Goal: Information Seeking & Learning: Understand process/instructions

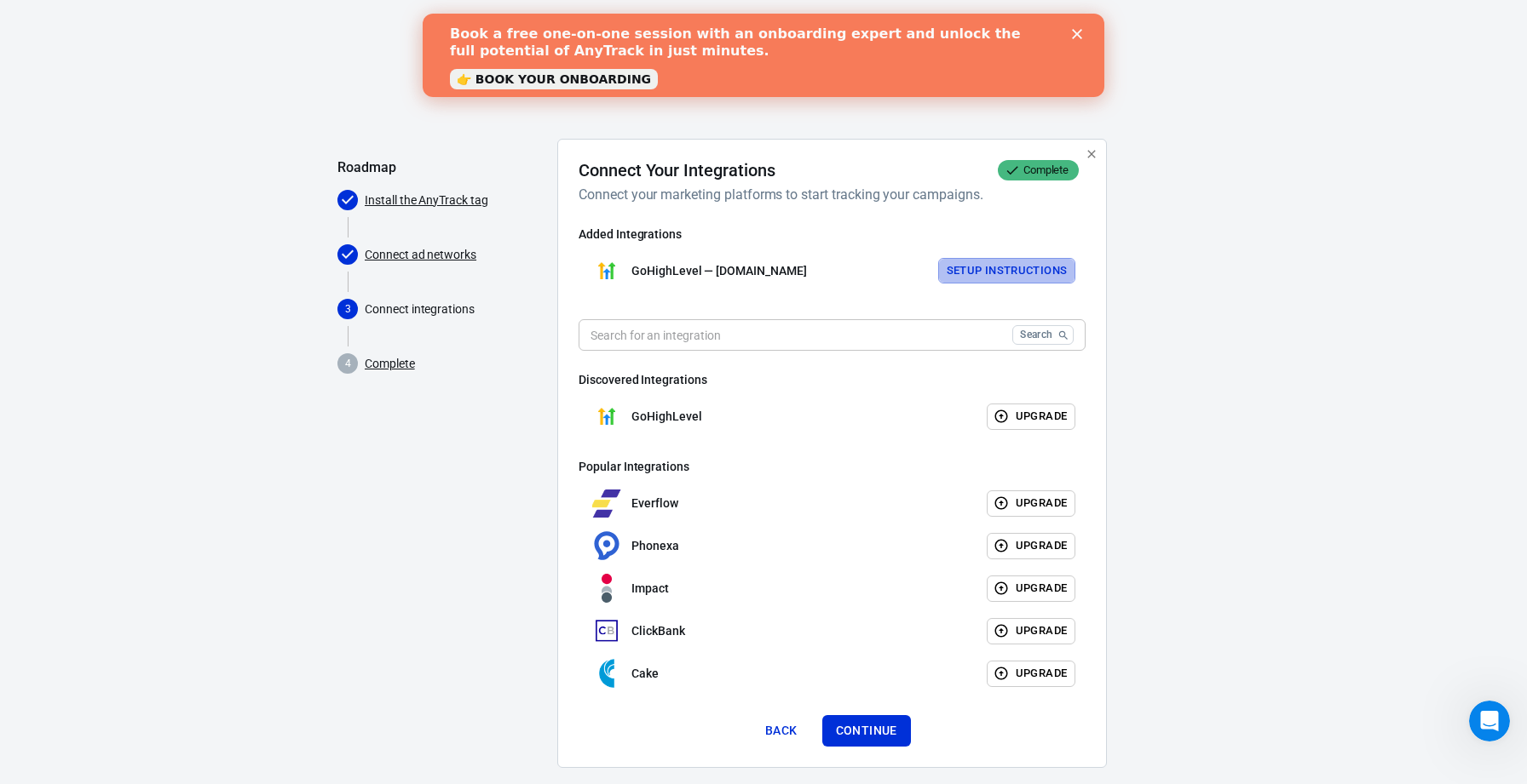
click at [1011, 270] on button "Setup Instructions" at bounding box center [1006, 271] width 138 height 27
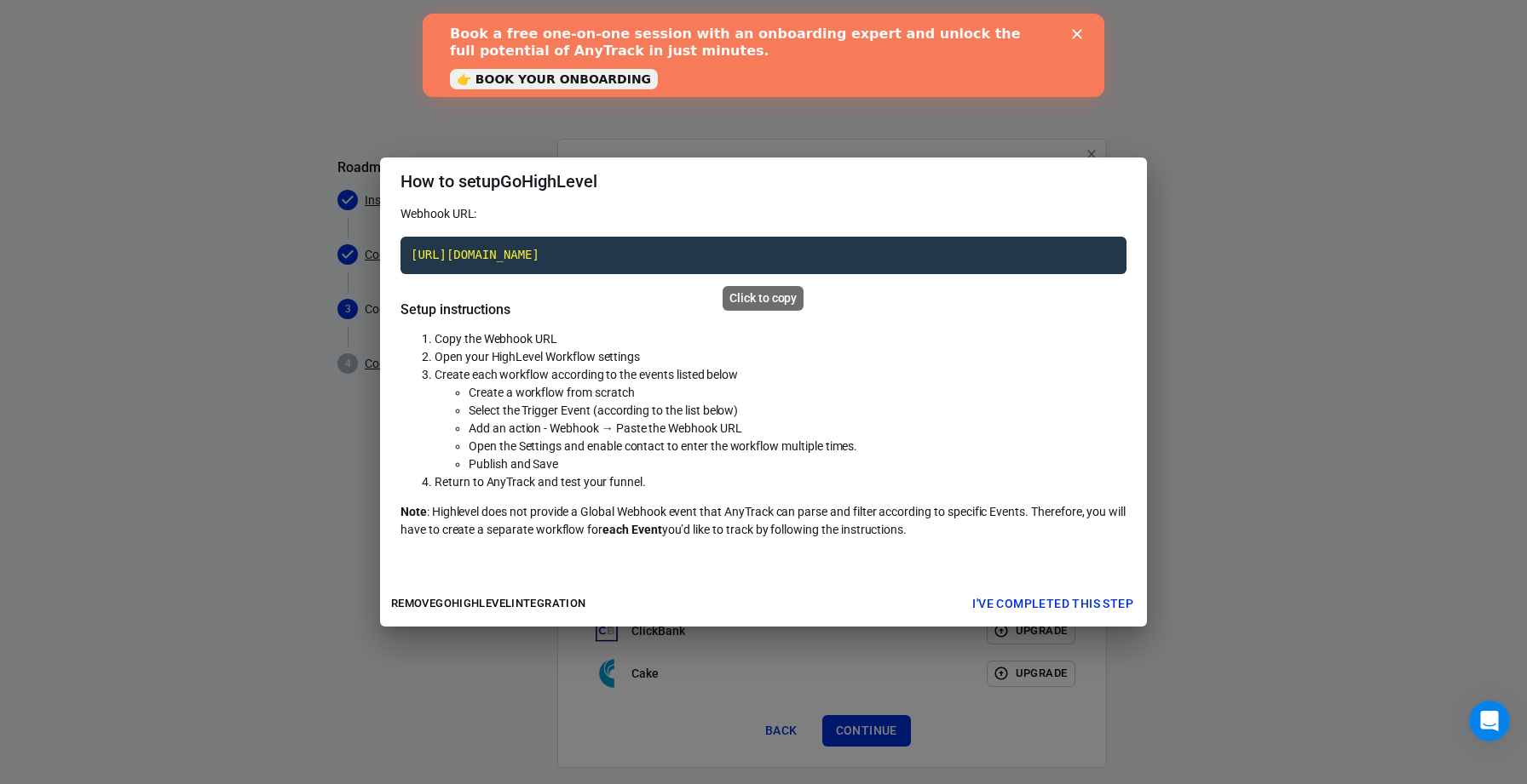
click at [1048, 254] on code "https://t1.anytrack.io/NIz8LqcE/collect/gohighlevel-planningmogulcom" at bounding box center [764, 255] width 726 height 37
click at [1091, 603] on button "I've completed this step" at bounding box center [1052, 604] width 174 height 31
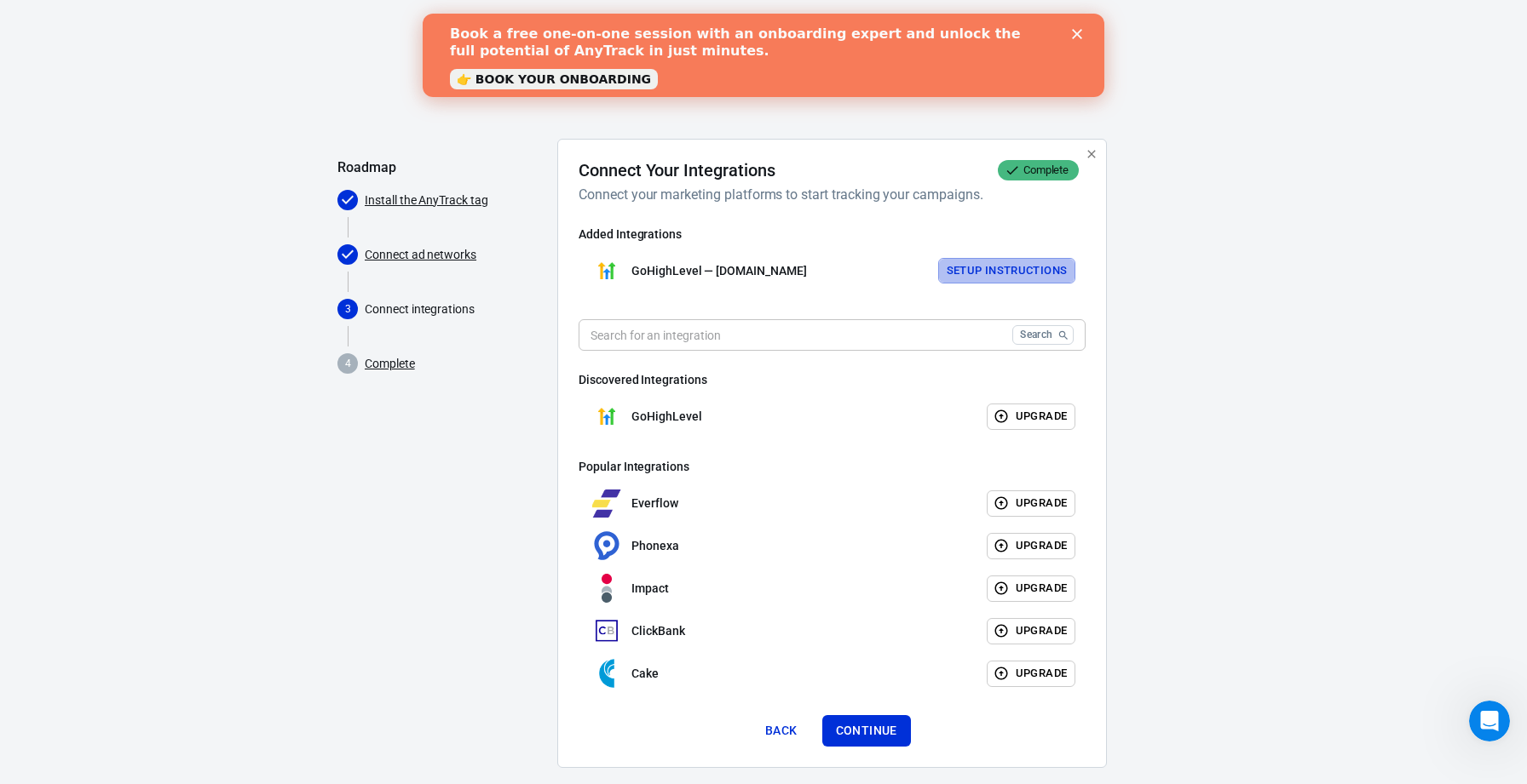
click at [1007, 271] on button "Setup Instructions" at bounding box center [1006, 271] width 138 height 27
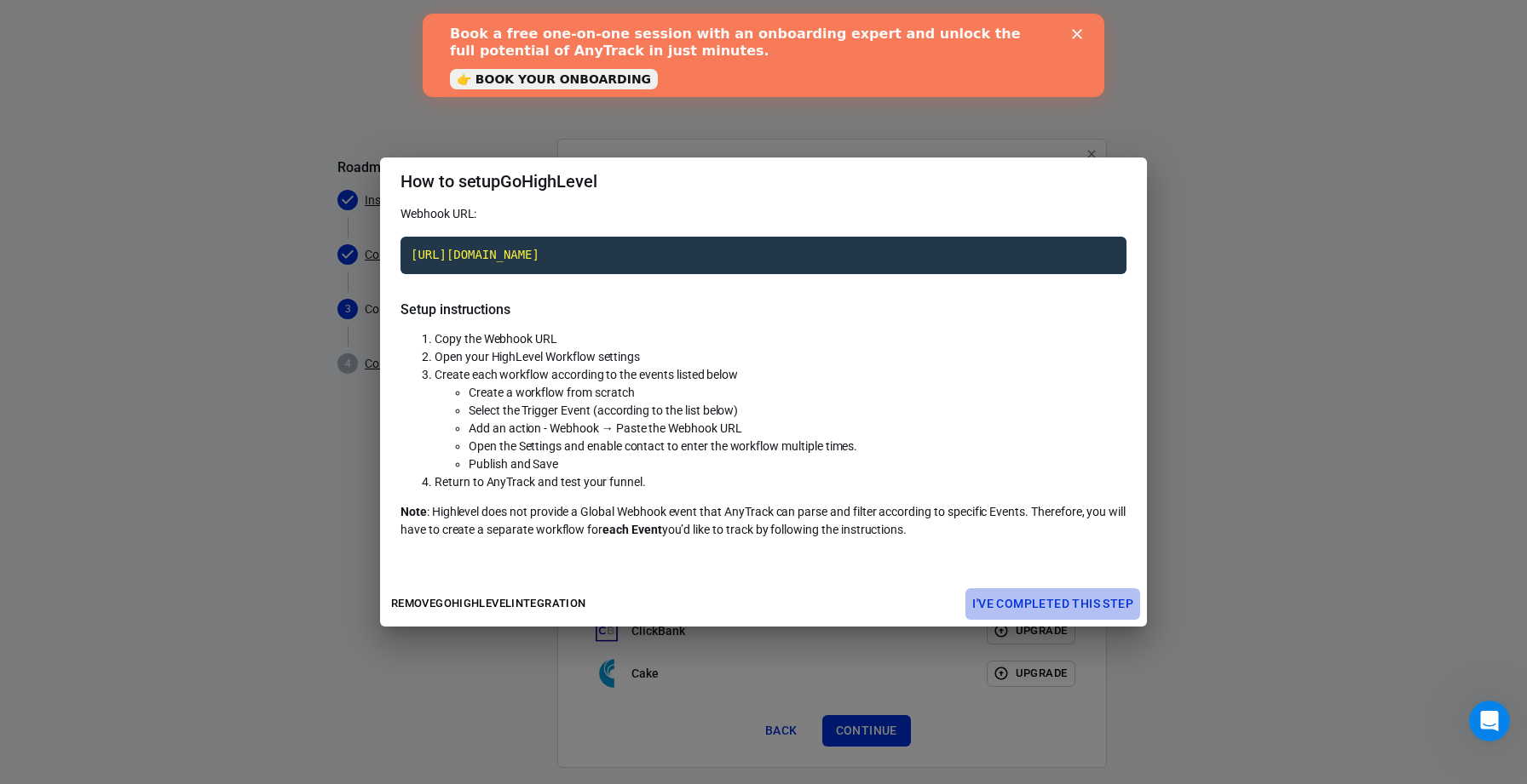
click at [1039, 601] on button "I've completed this step" at bounding box center [1052, 604] width 174 height 31
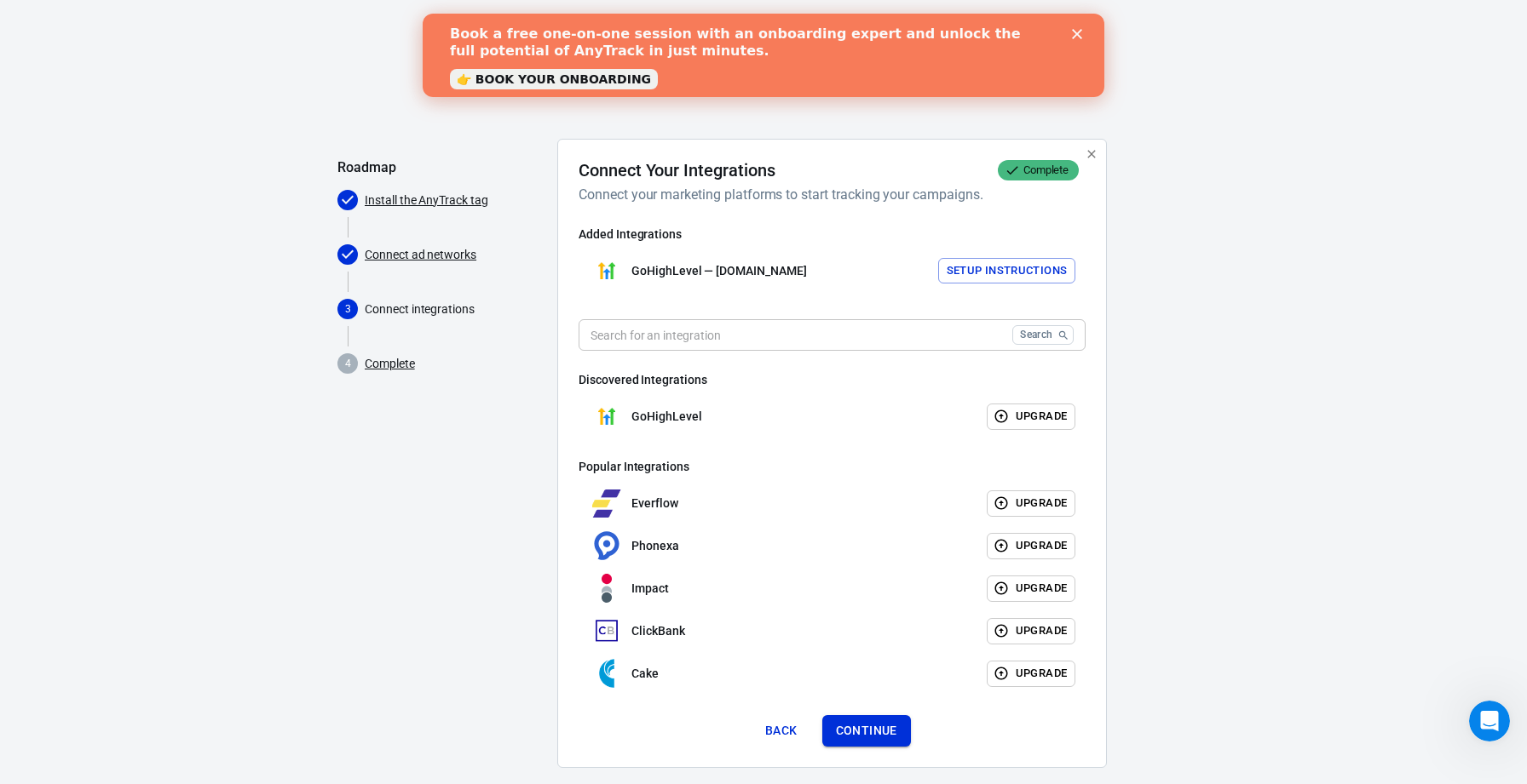
click at [863, 731] on button "Continue" at bounding box center [866, 731] width 89 height 31
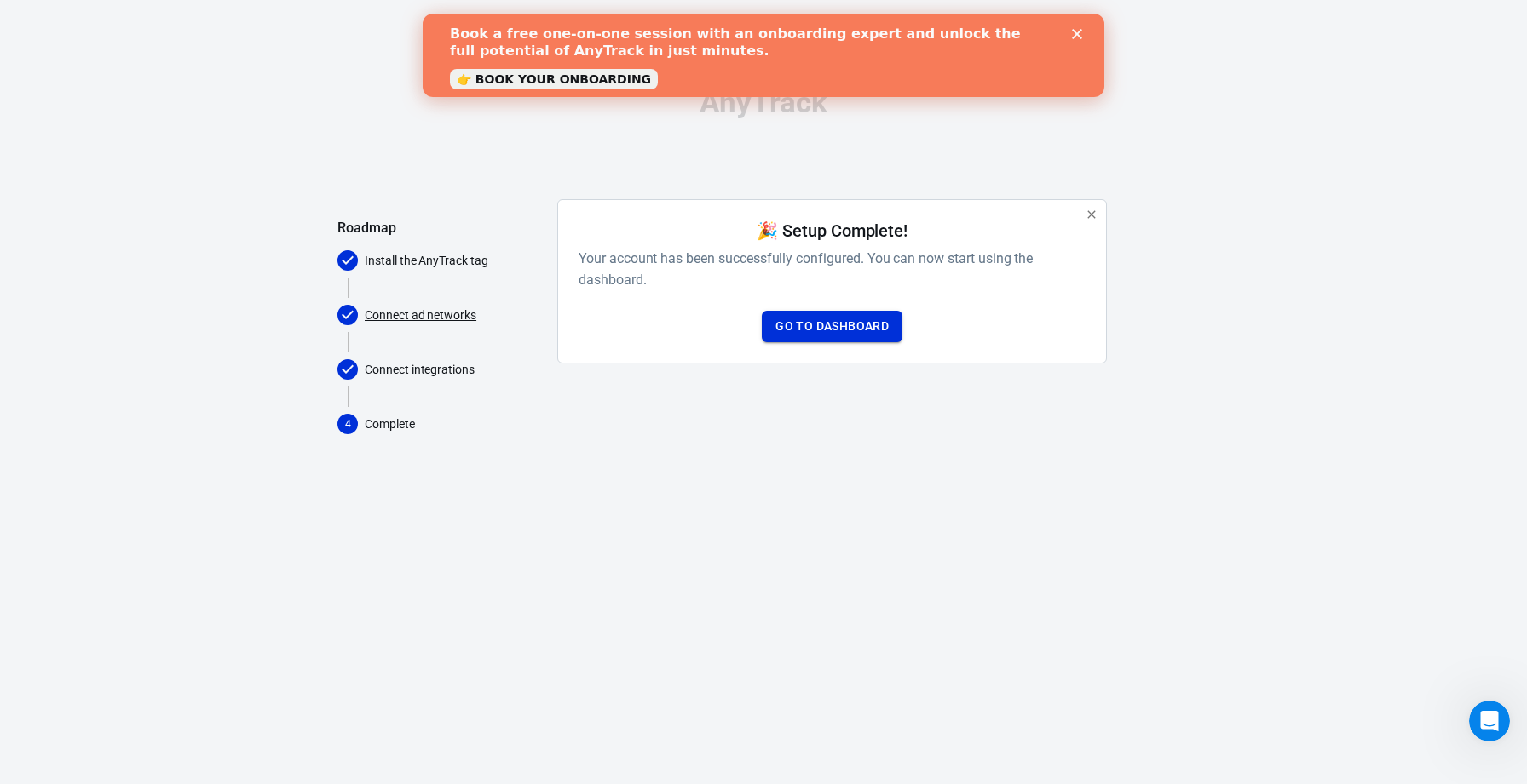
click at [851, 327] on link "Go to Dashboard" at bounding box center [832, 326] width 141 height 31
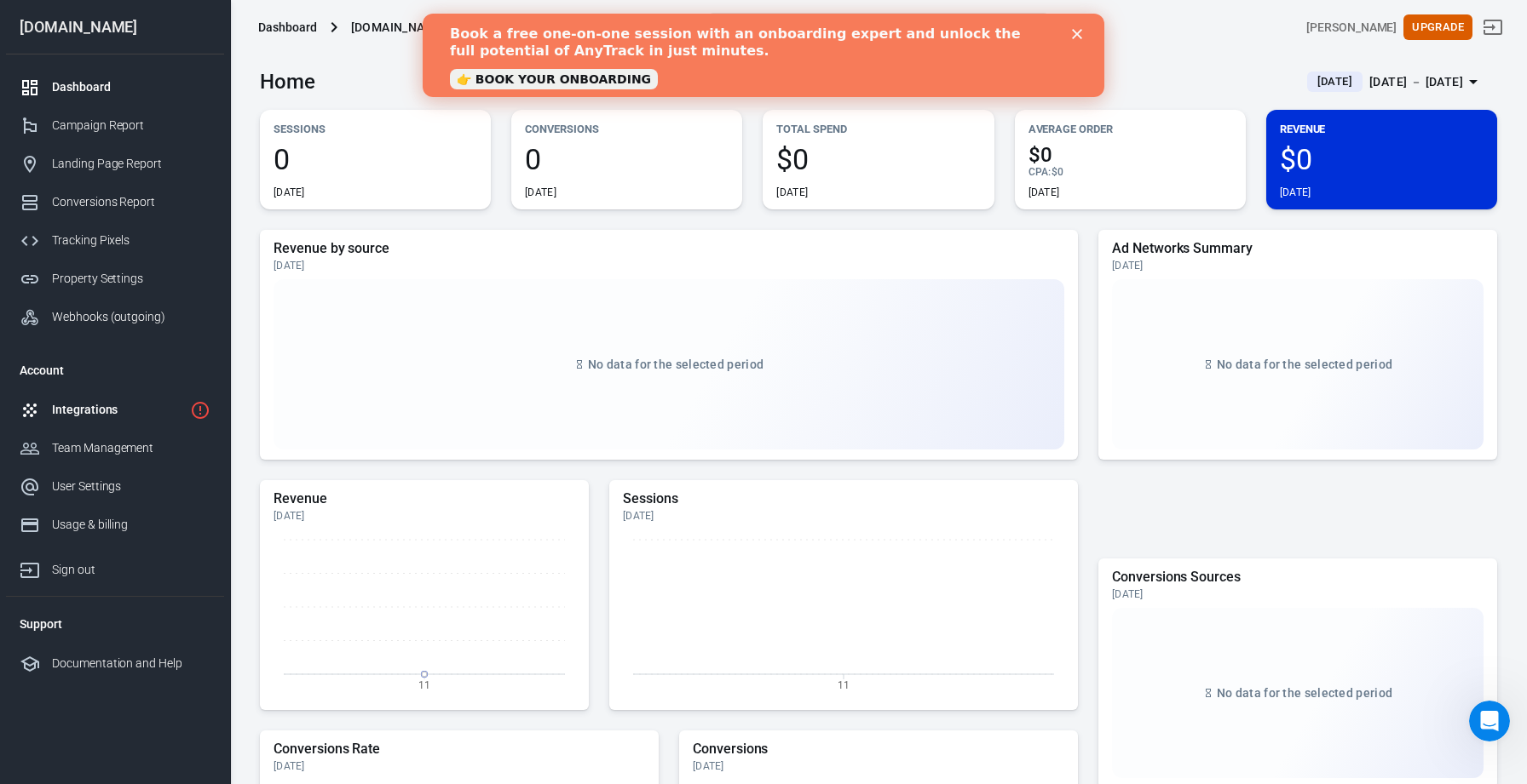
click at [75, 409] on div "Integrations" at bounding box center [118, 410] width 131 height 18
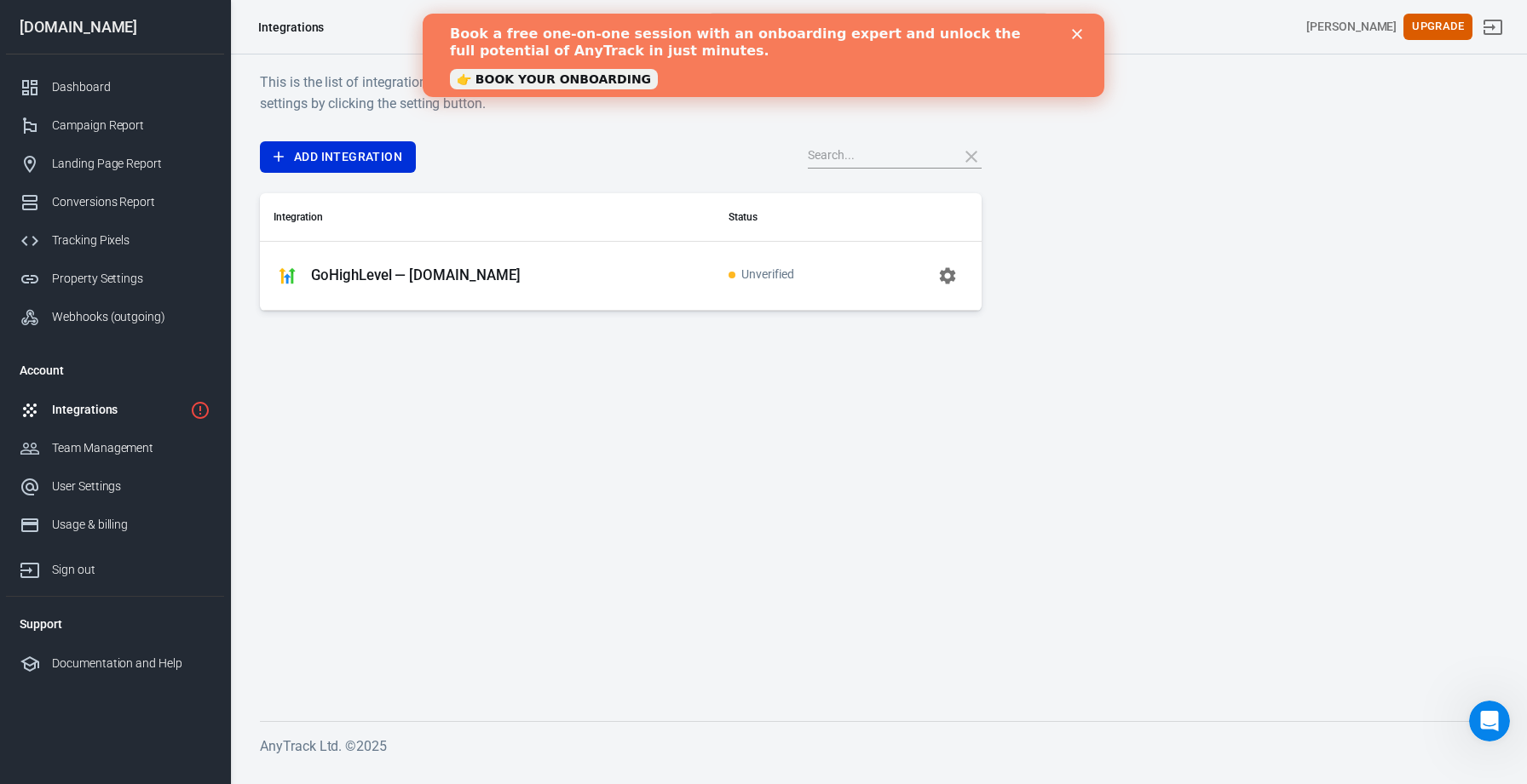
click at [941, 279] on icon "button" at bounding box center [947, 275] width 16 height 16
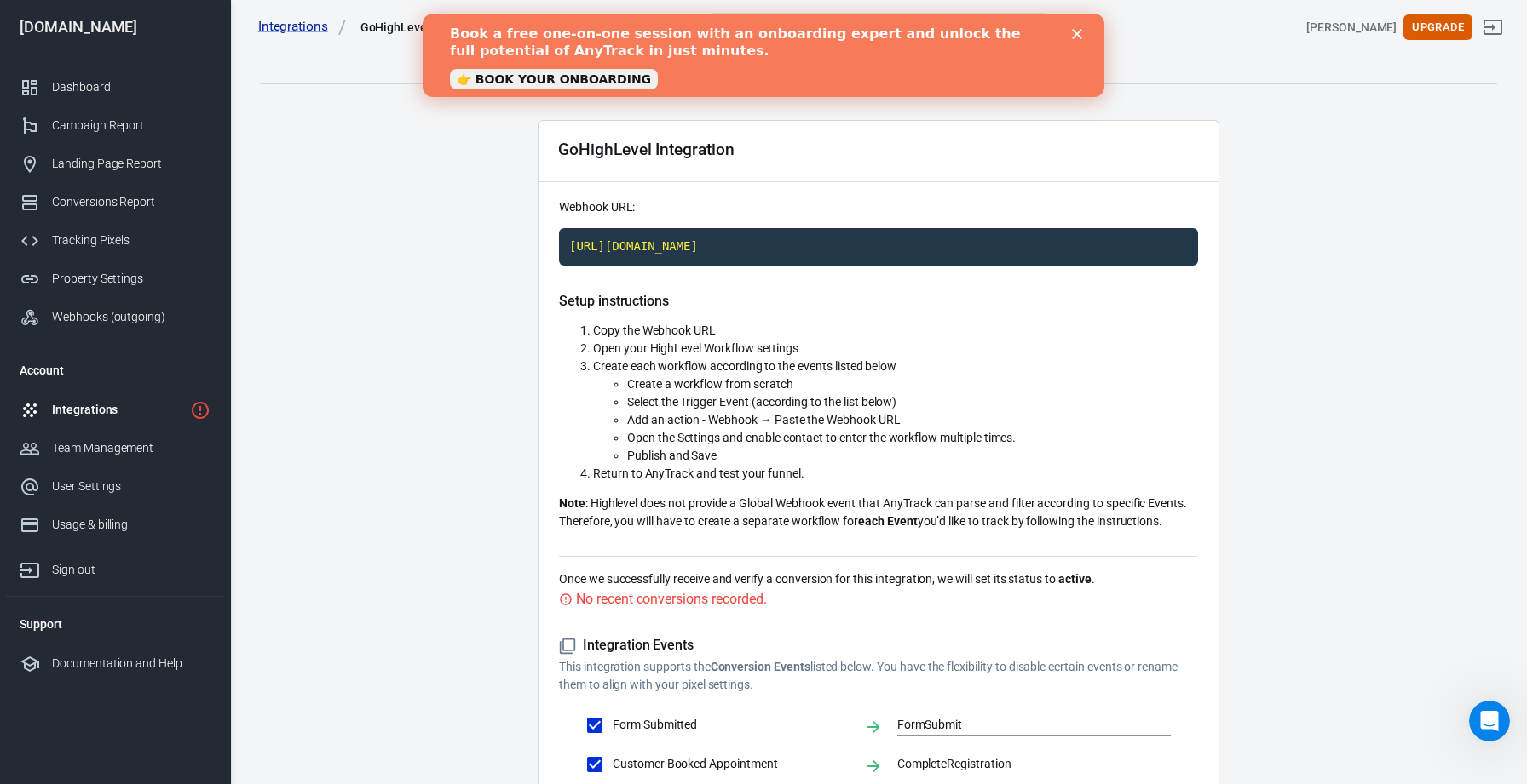
click at [156, 407] on div "Integrations" at bounding box center [118, 410] width 131 height 18
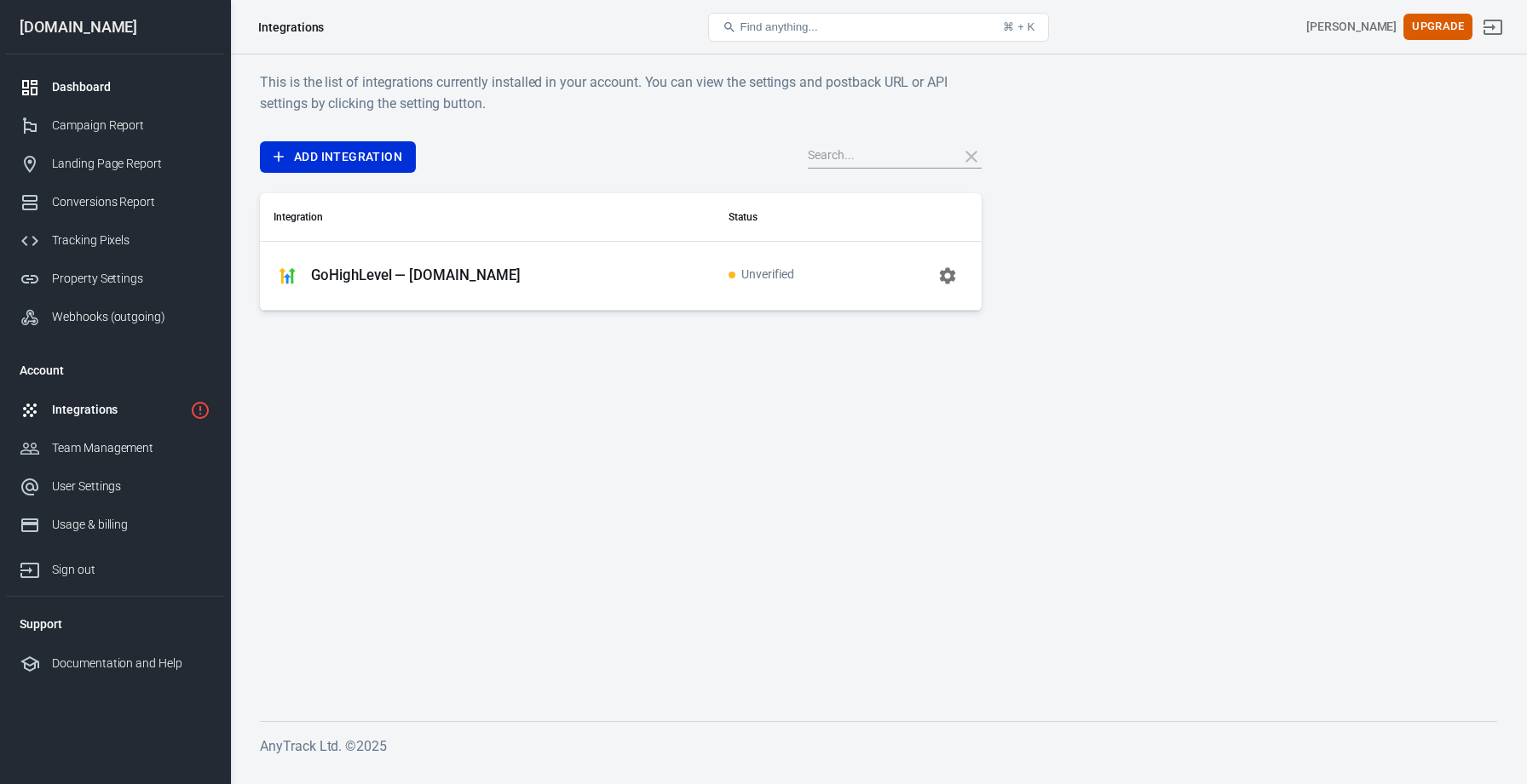
click at [111, 89] on div "Dashboard" at bounding box center [131, 87] width 158 height 18
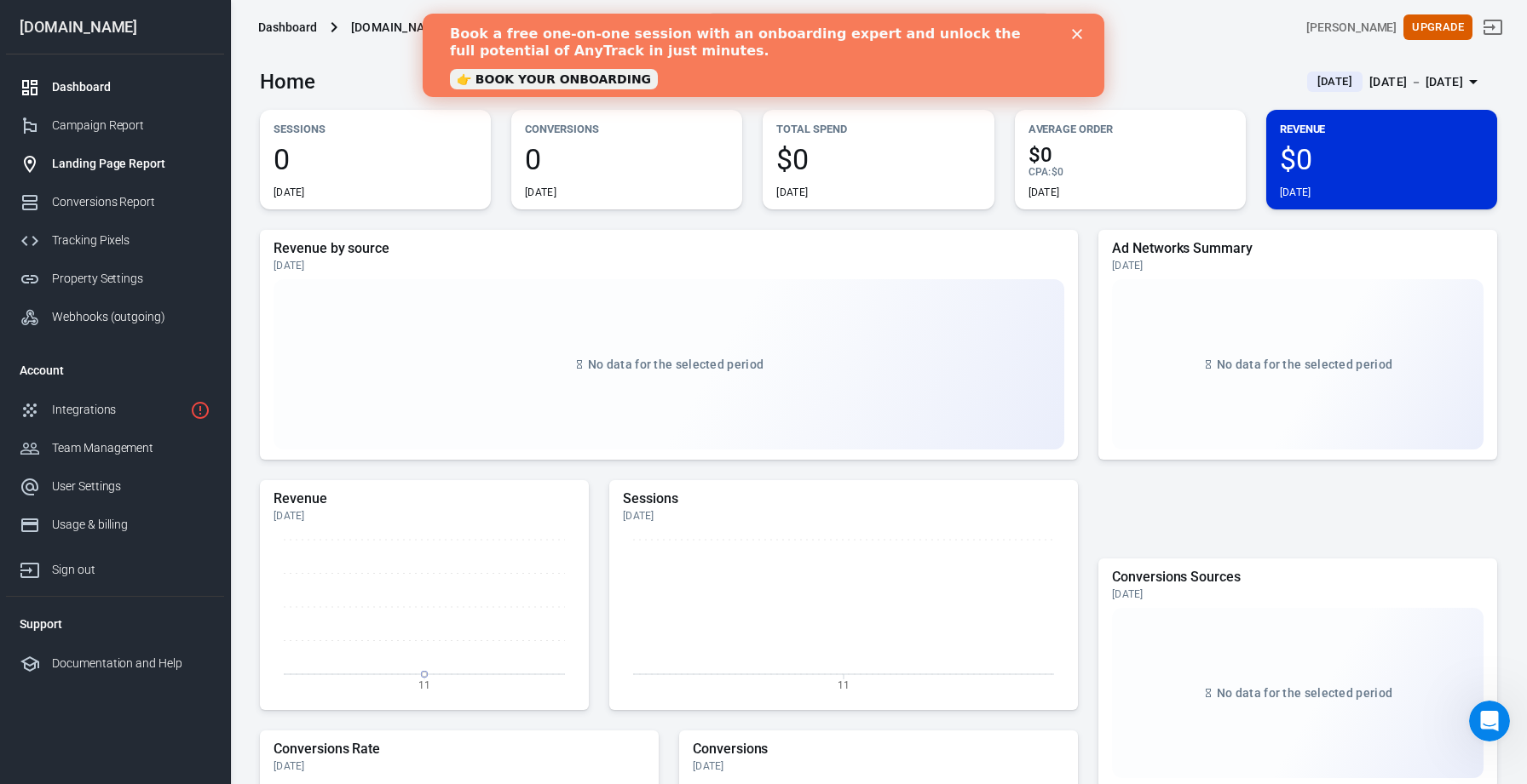
click at [104, 161] on div "Landing Page Report" at bounding box center [131, 164] width 158 height 18
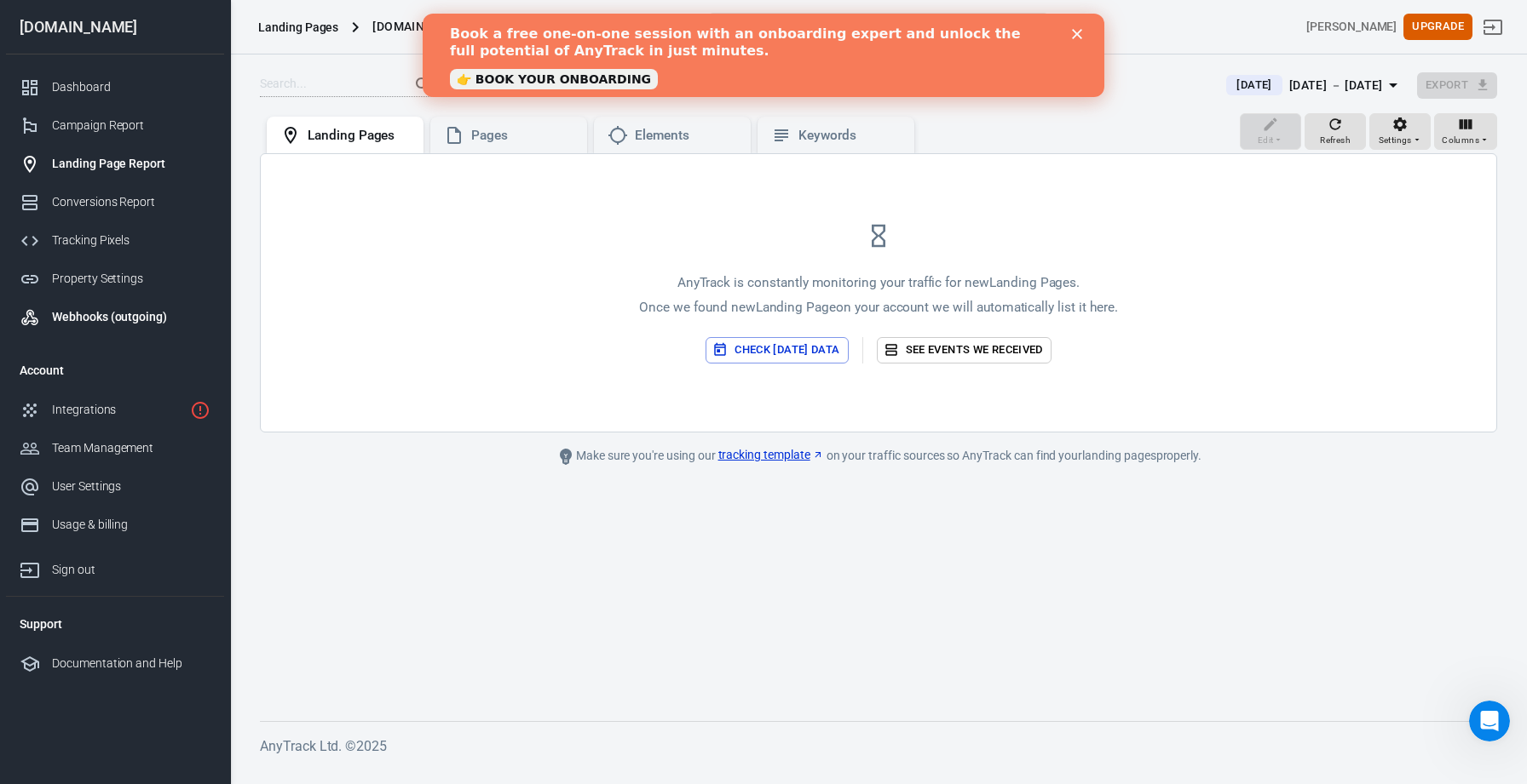
click at [126, 312] on div "Webhooks (outgoing)" at bounding box center [131, 317] width 158 height 18
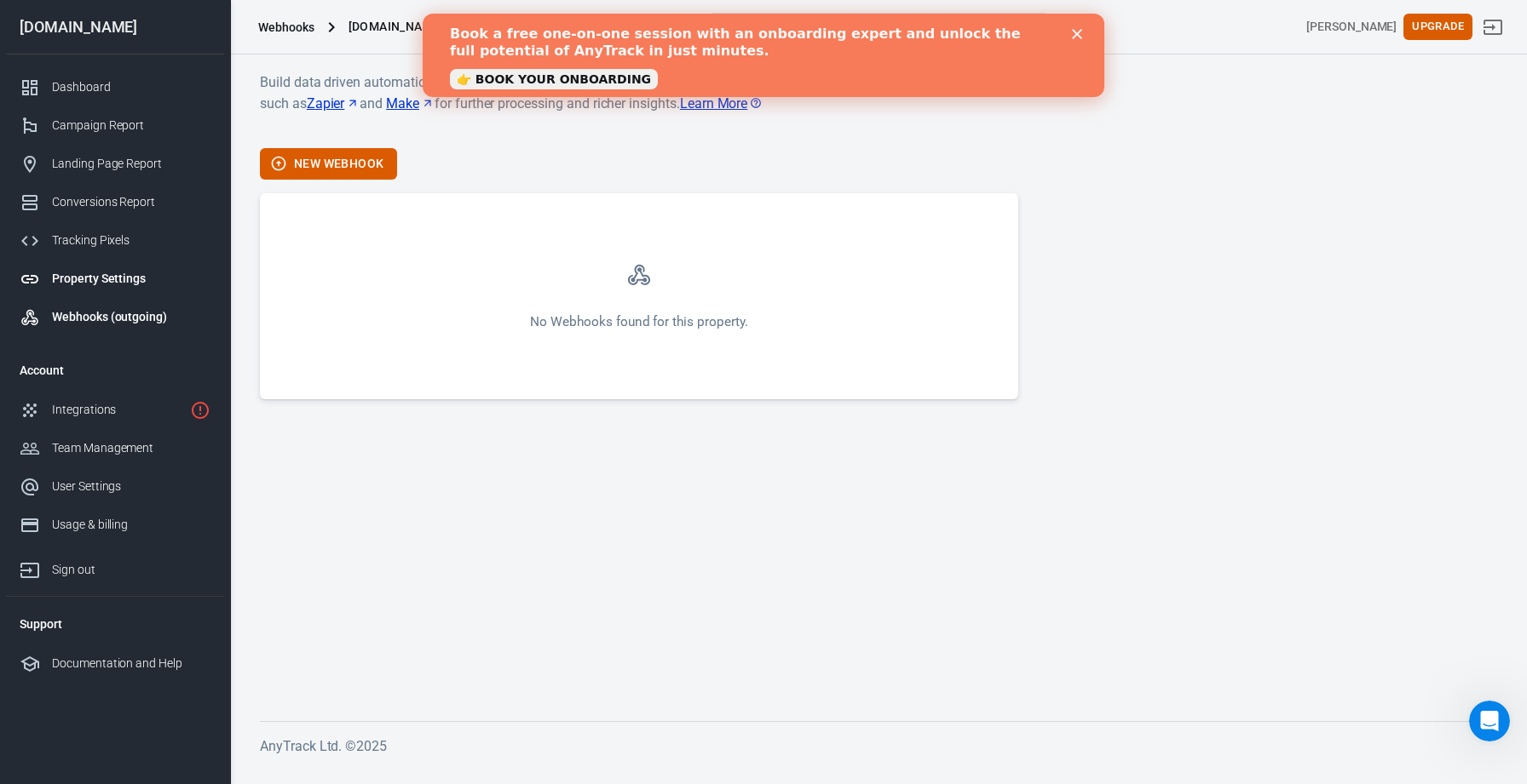
click at [131, 281] on div "Property Settings" at bounding box center [131, 279] width 158 height 18
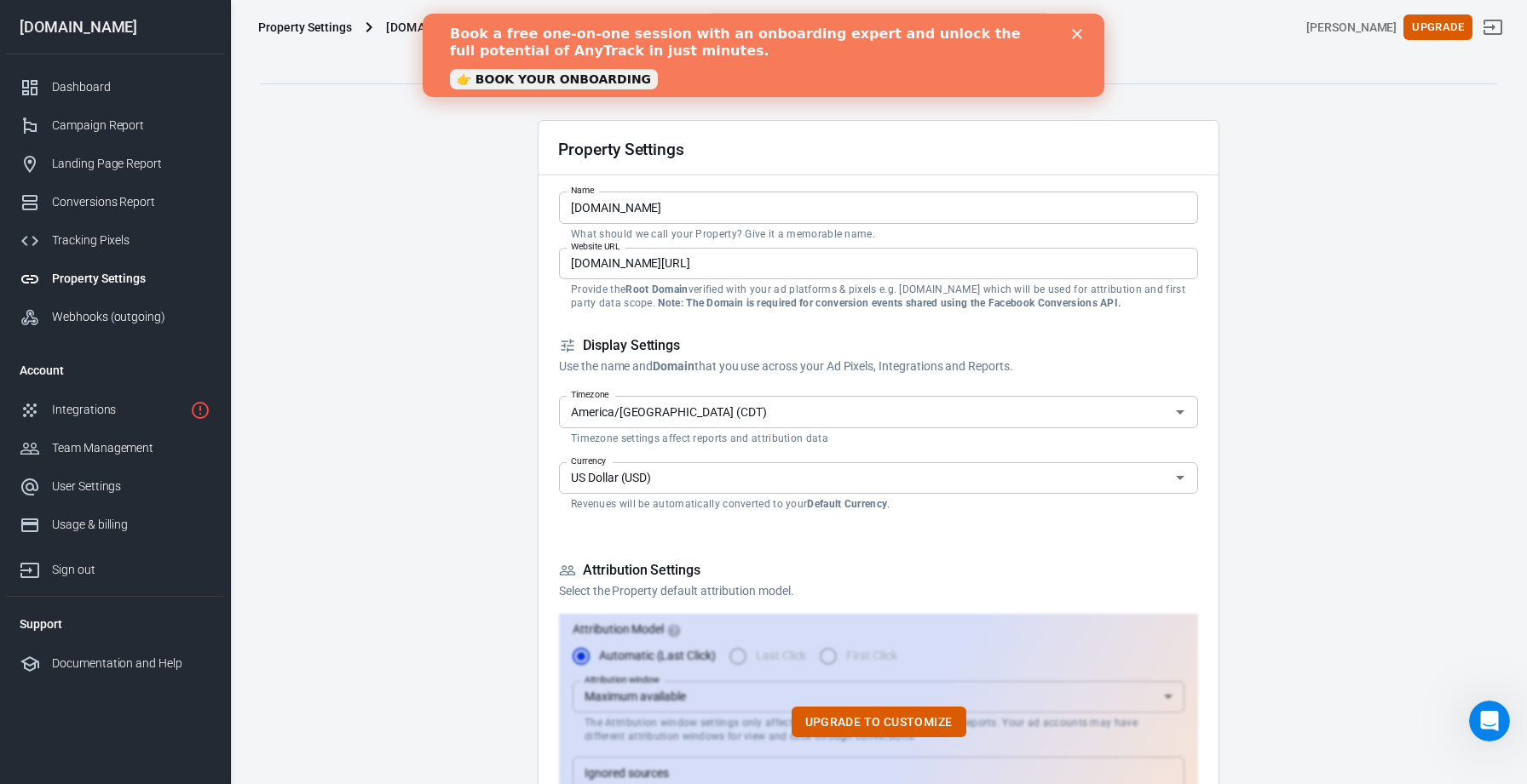
click at [120, 247] on div "Tracking Pixels" at bounding box center [131, 240] width 158 height 18
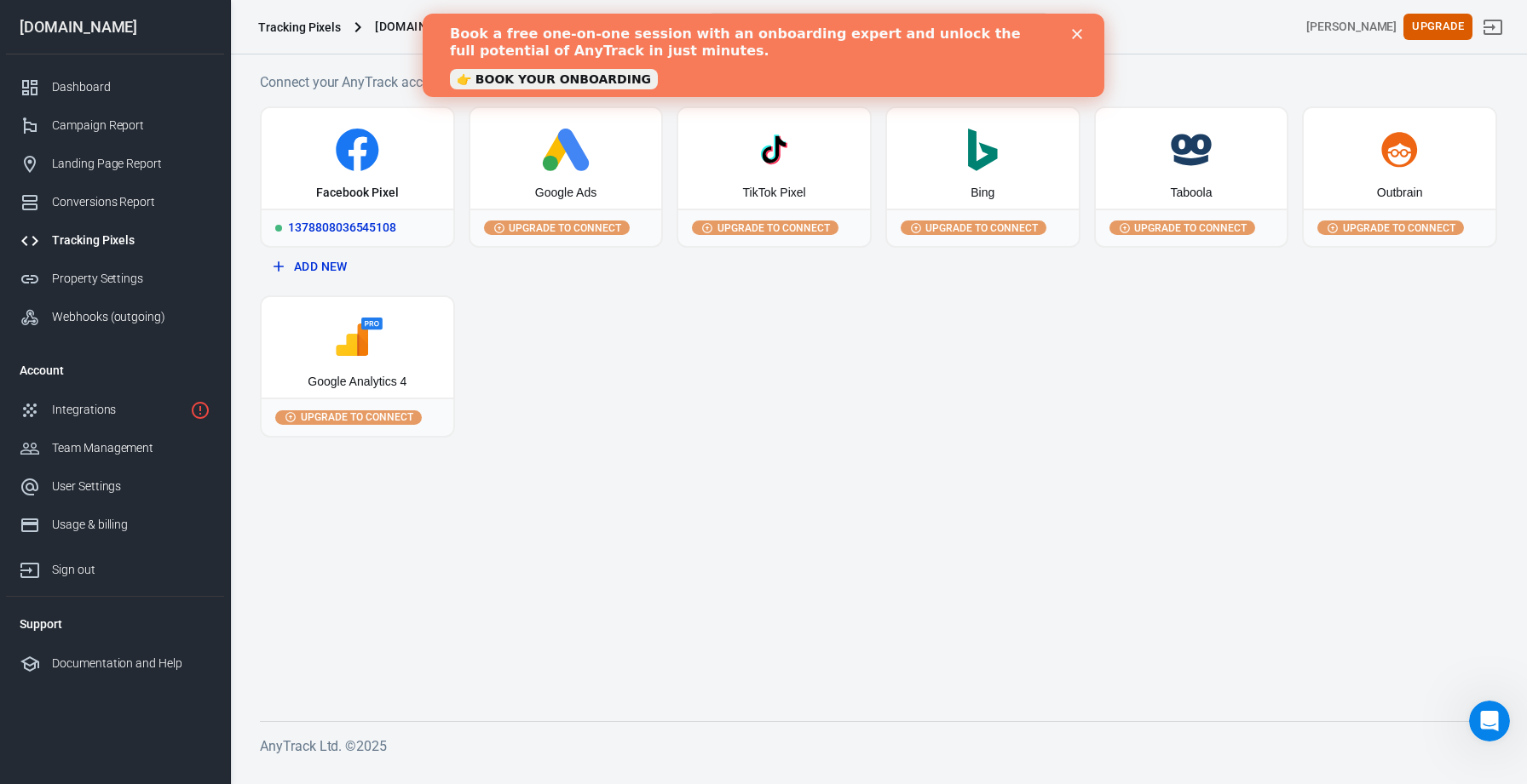
click at [344, 158] on icon at bounding box center [357, 149] width 43 height 43
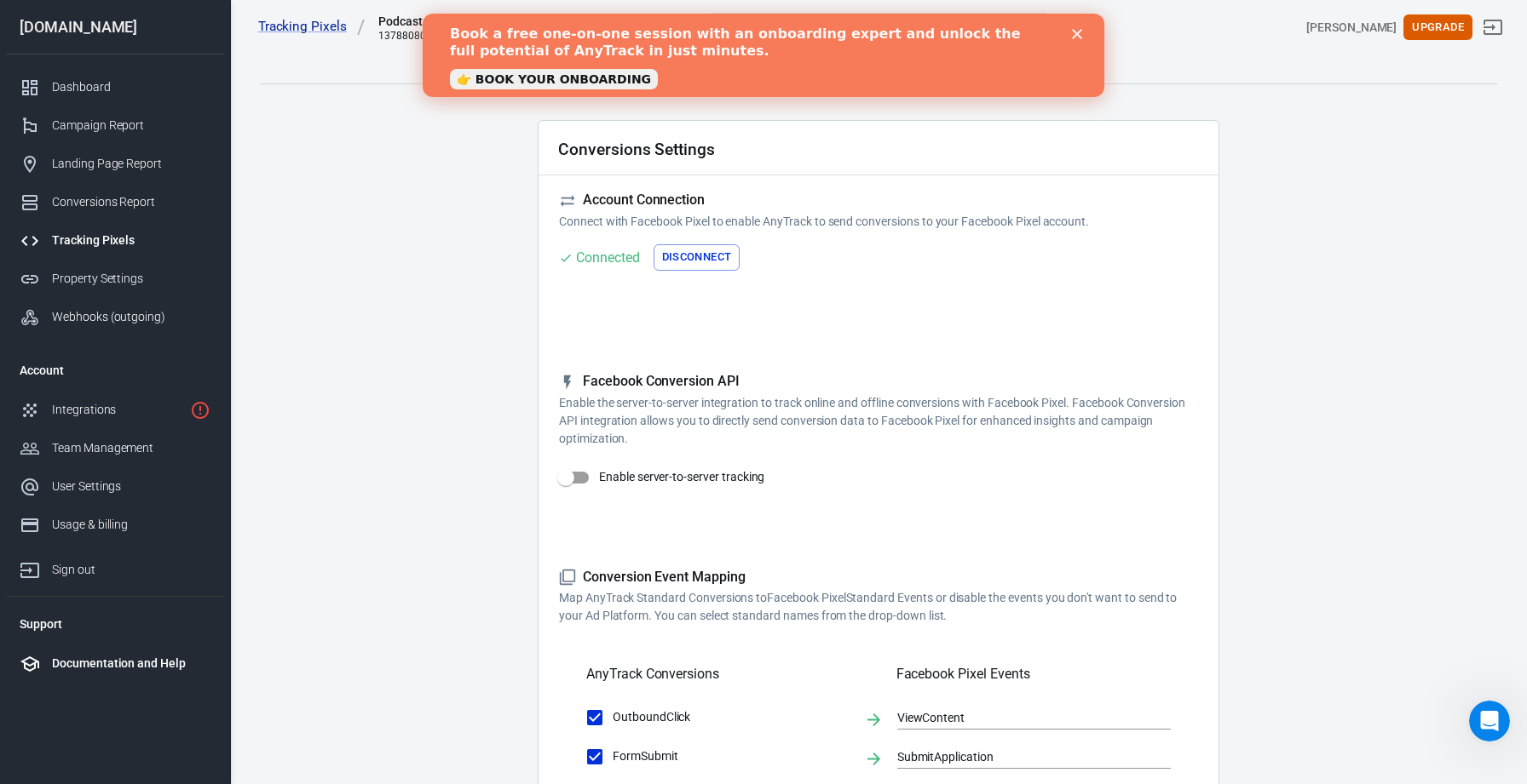
click at [82, 669] on div "Documentation and Help" at bounding box center [131, 663] width 158 height 18
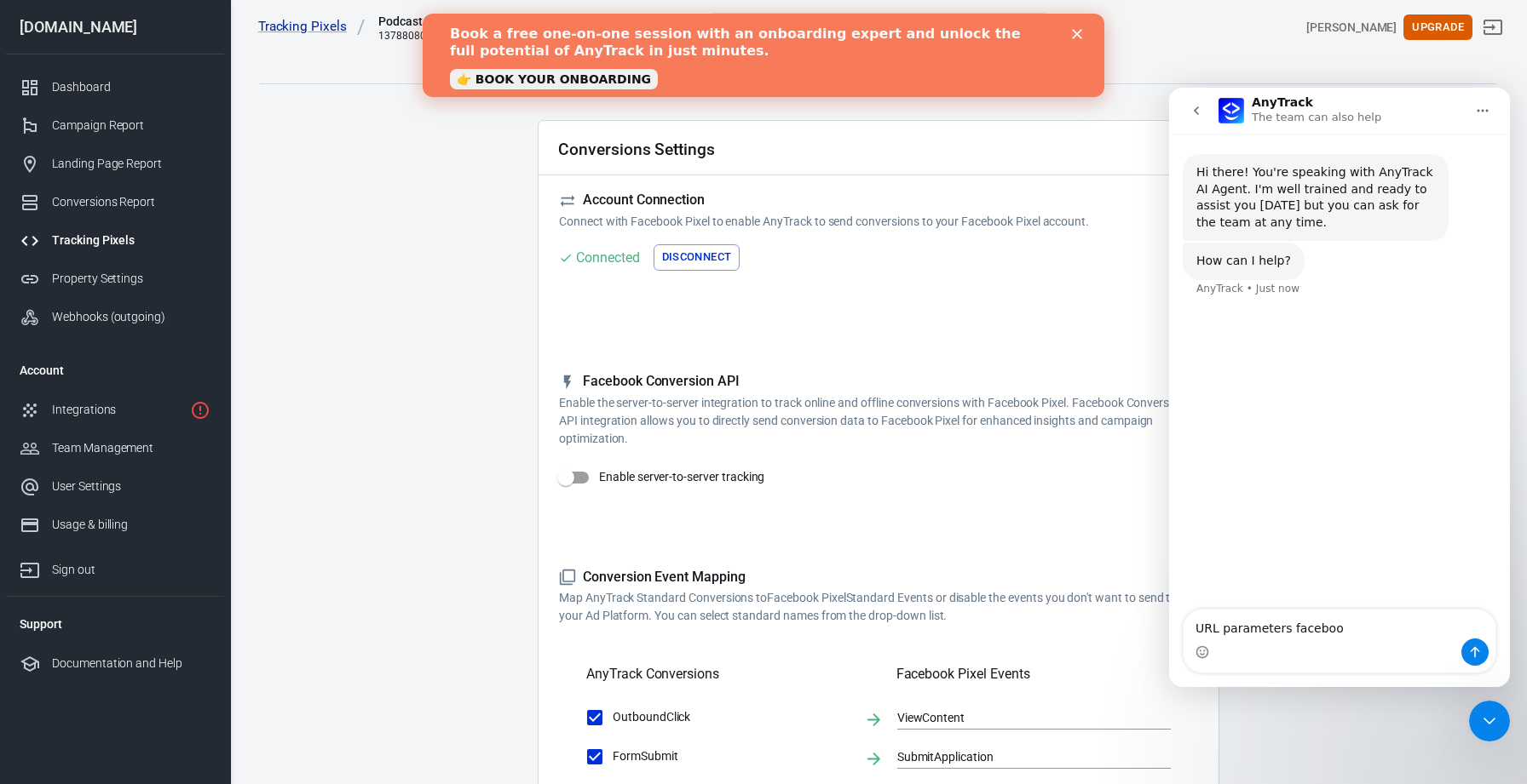
type textarea "URL parameters facebook"
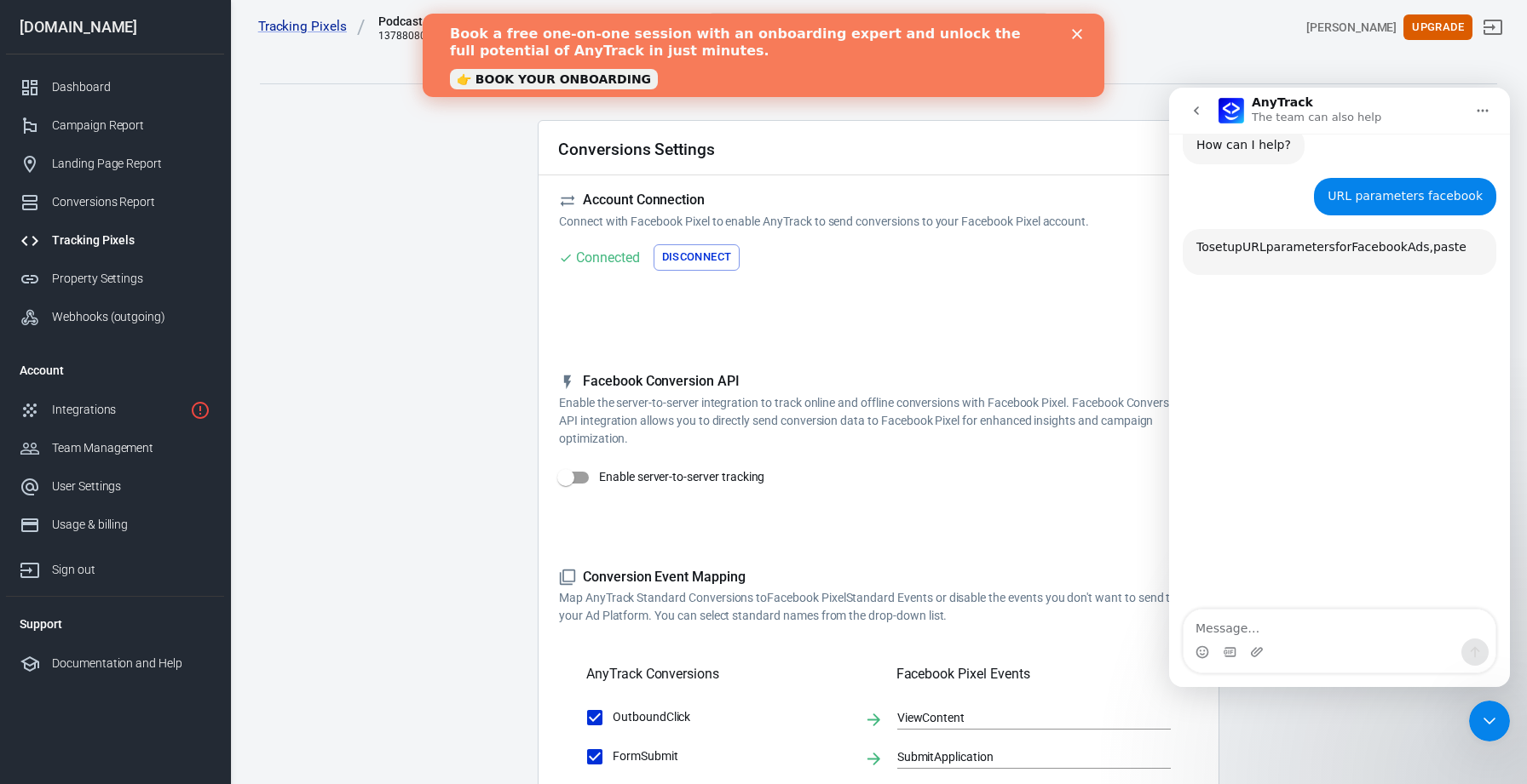
scroll to position [165, 0]
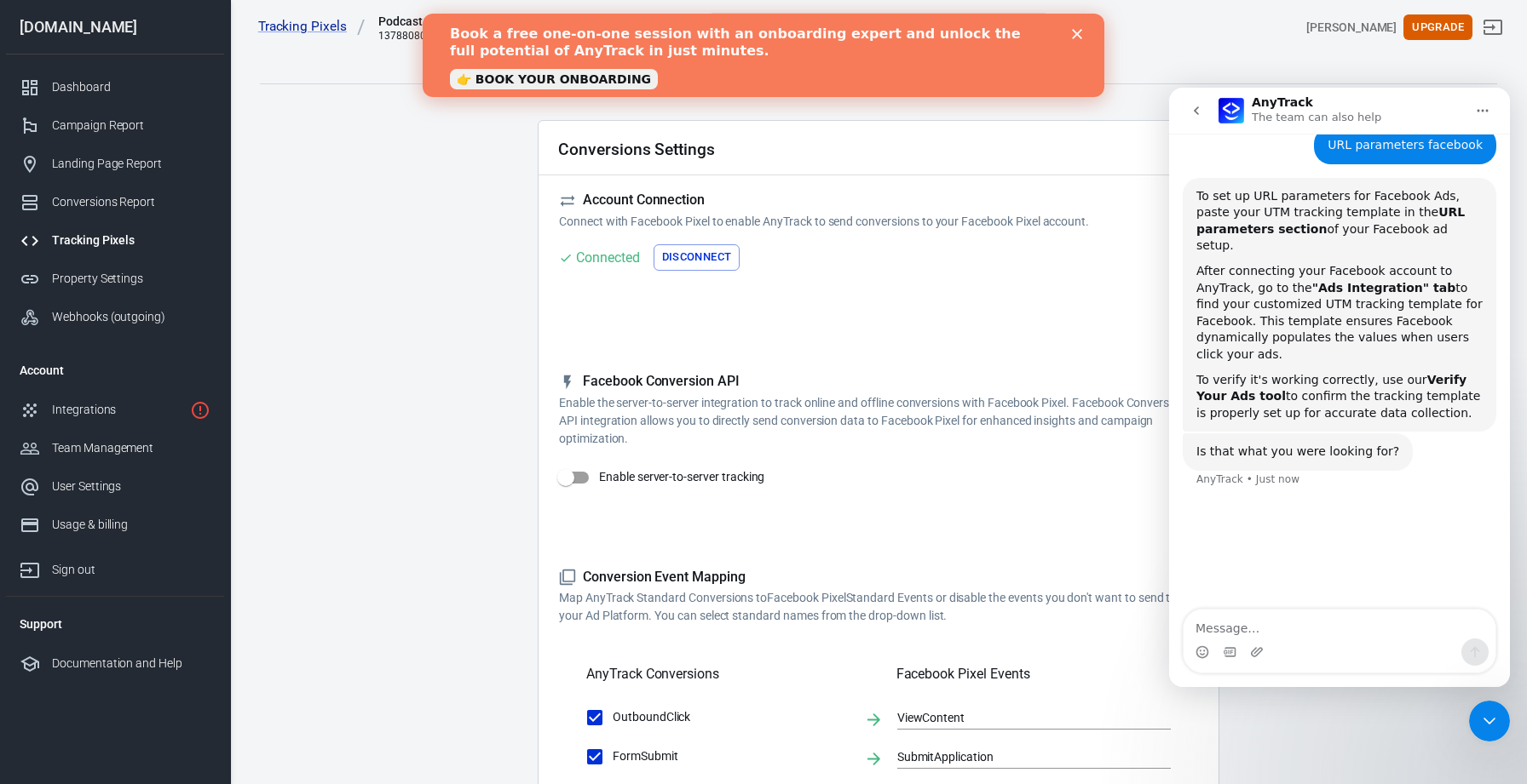
click at [1291, 621] on textarea "Message…" at bounding box center [1339, 624] width 312 height 29
type textarea "Where is UTM tracking template?"
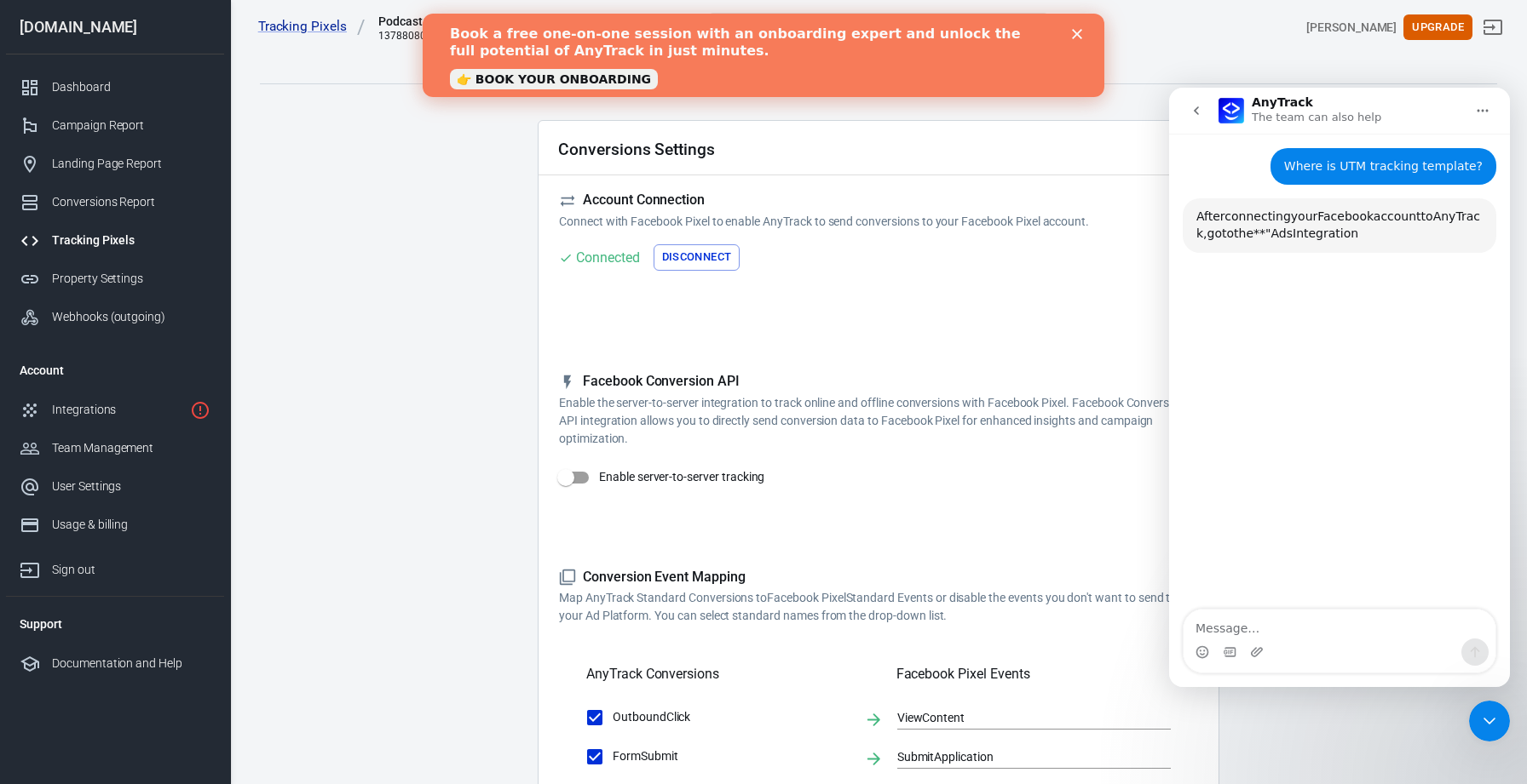
scroll to position [505, 0]
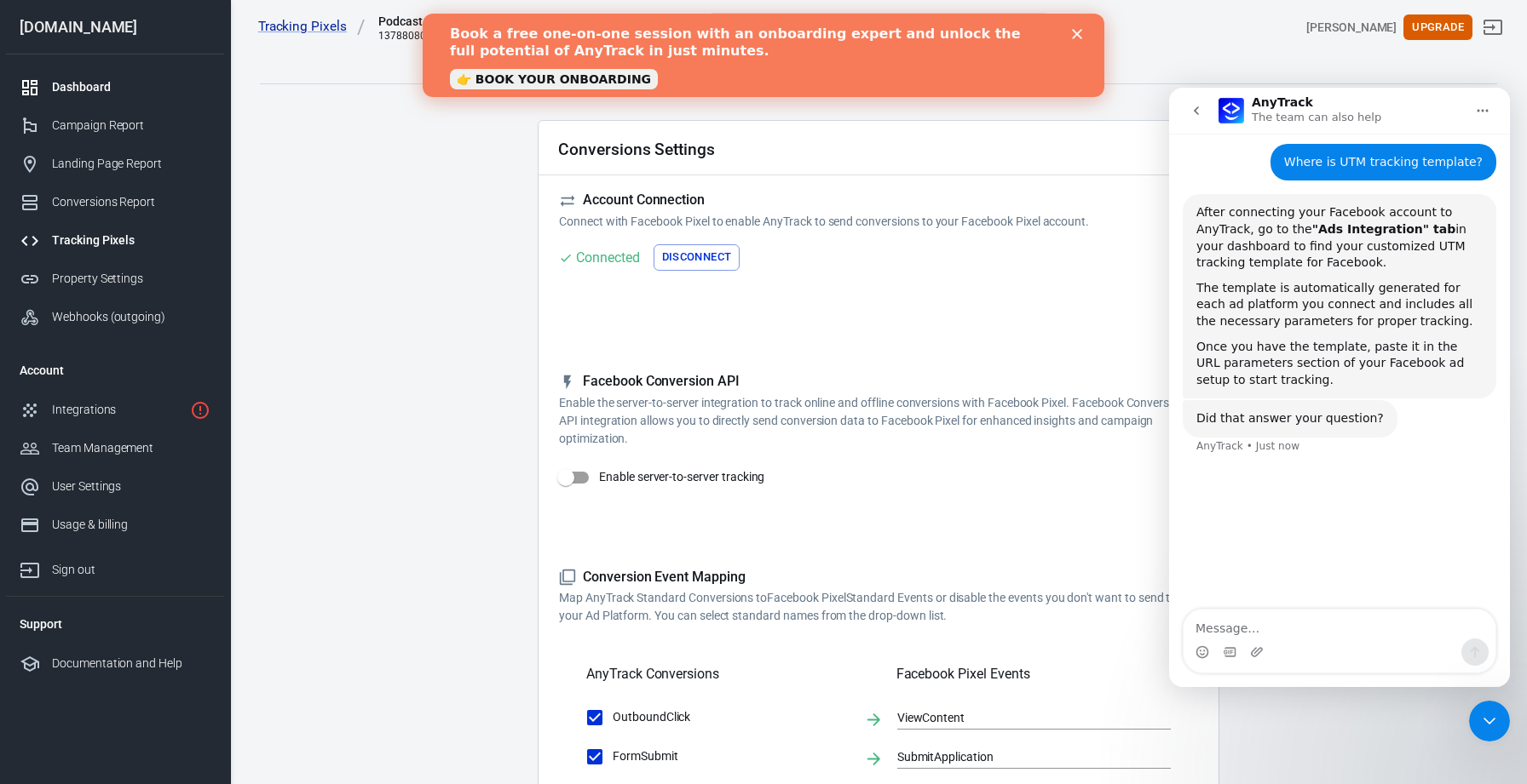
click at [103, 86] on div "Dashboard" at bounding box center [131, 87] width 158 height 18
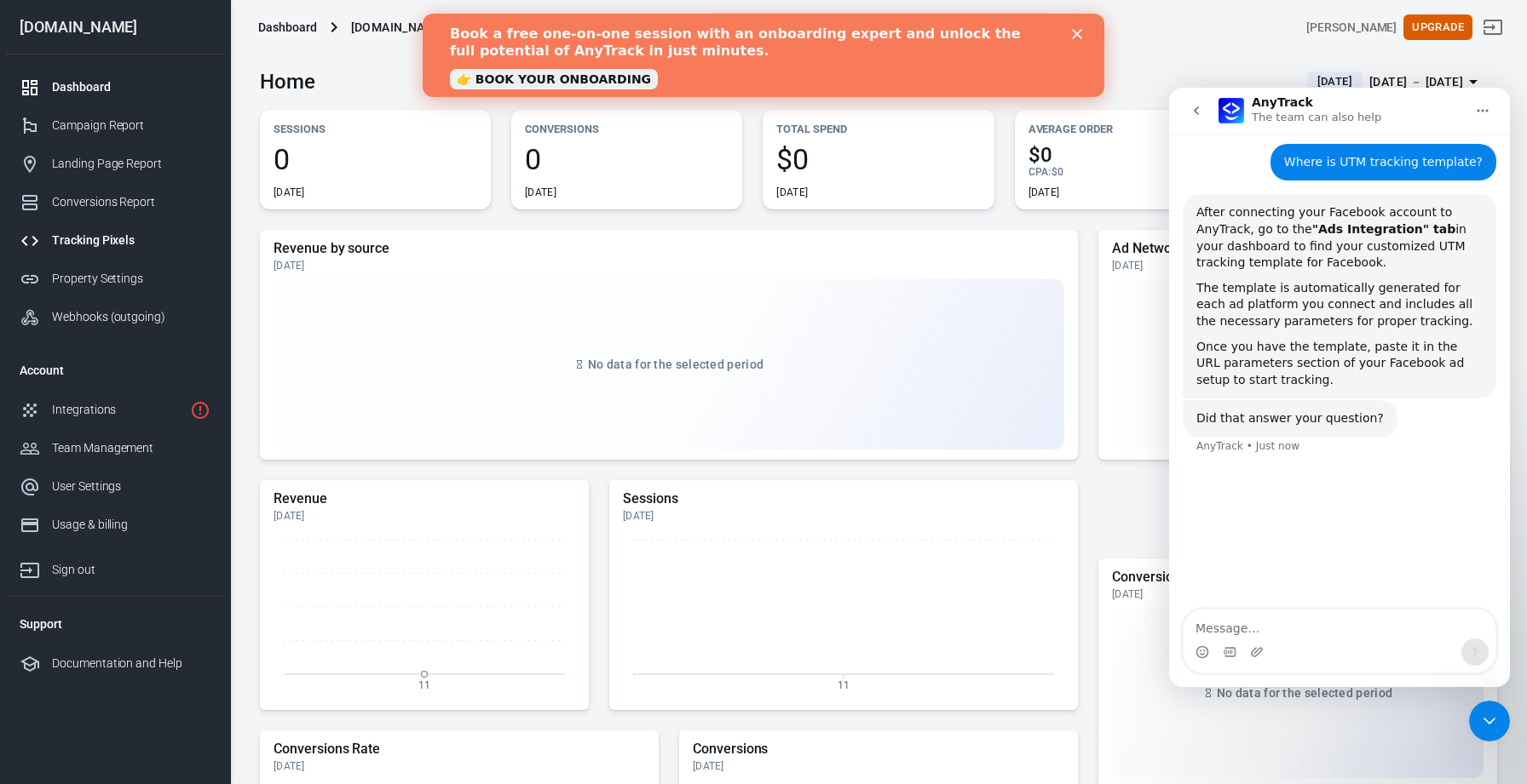
click at [102, 235] on div "Tracking Pixels" at bounding box center [131, 240] width 158 height 18
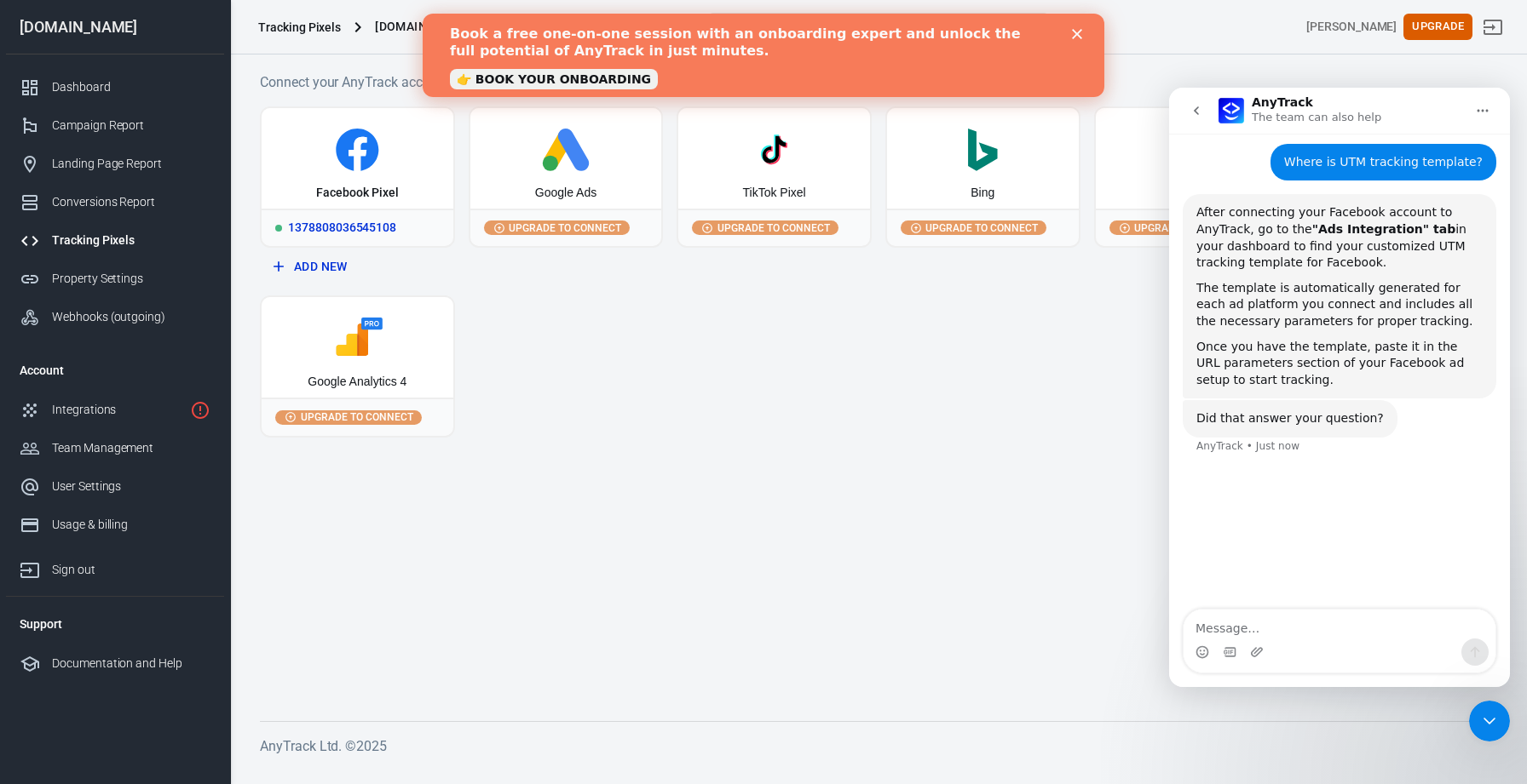
click at [402, 192] on div "Facebook Pixel" at bounding box center [357, 159] width 191 height 101
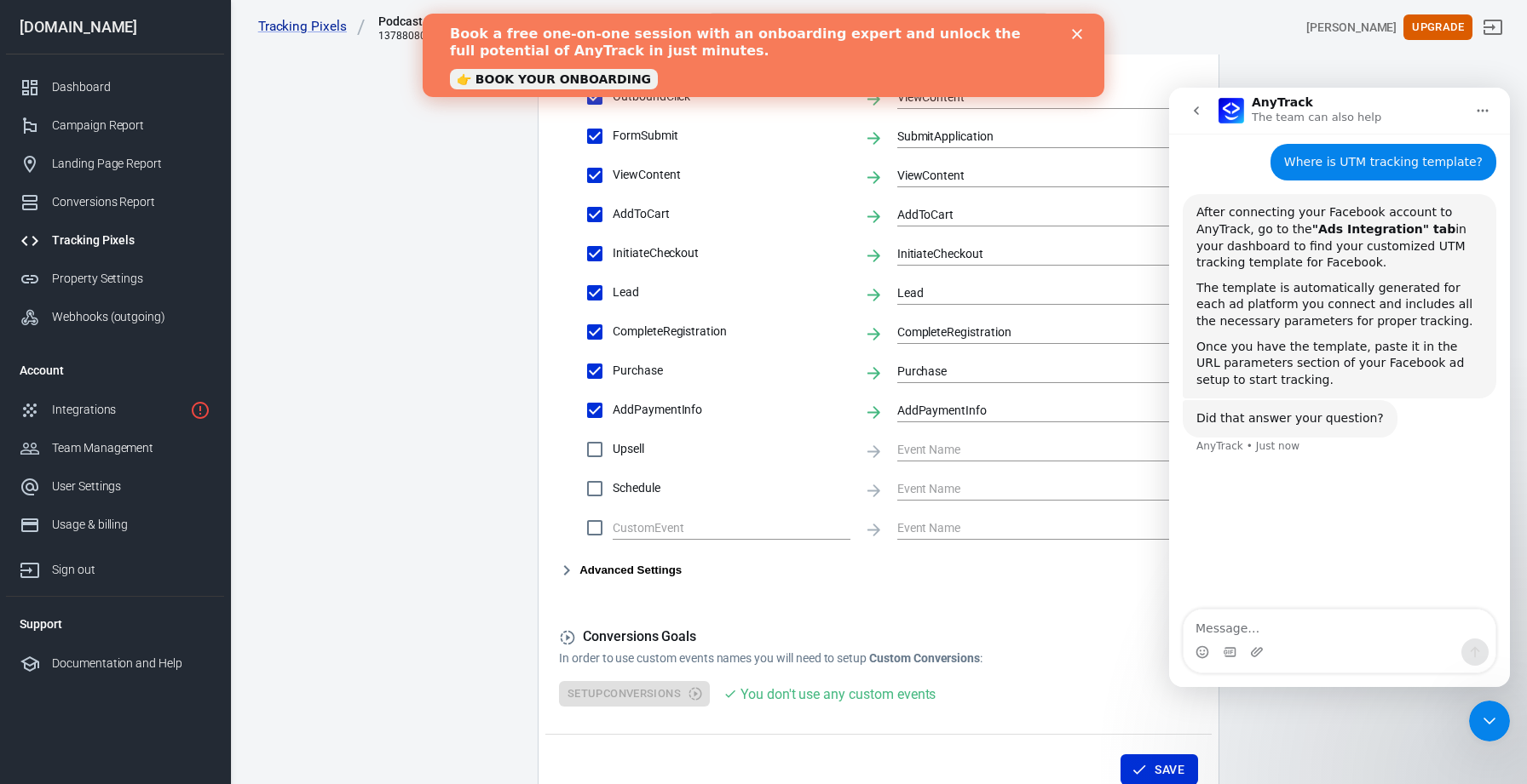
scroll to position [591, 0]
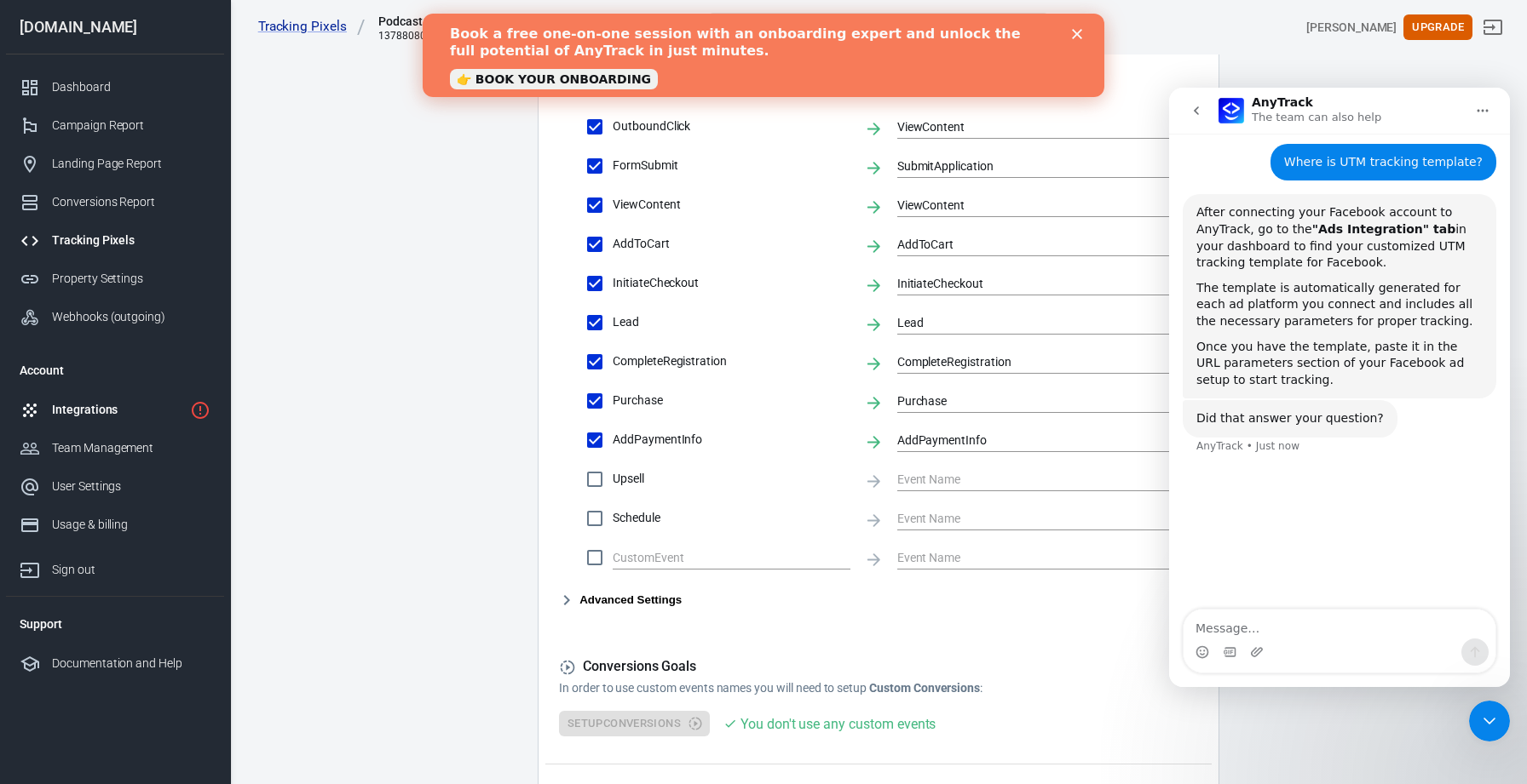
click at [109, 406] on div "Integrations" at bounding box center [118, 410] width 131 height 18
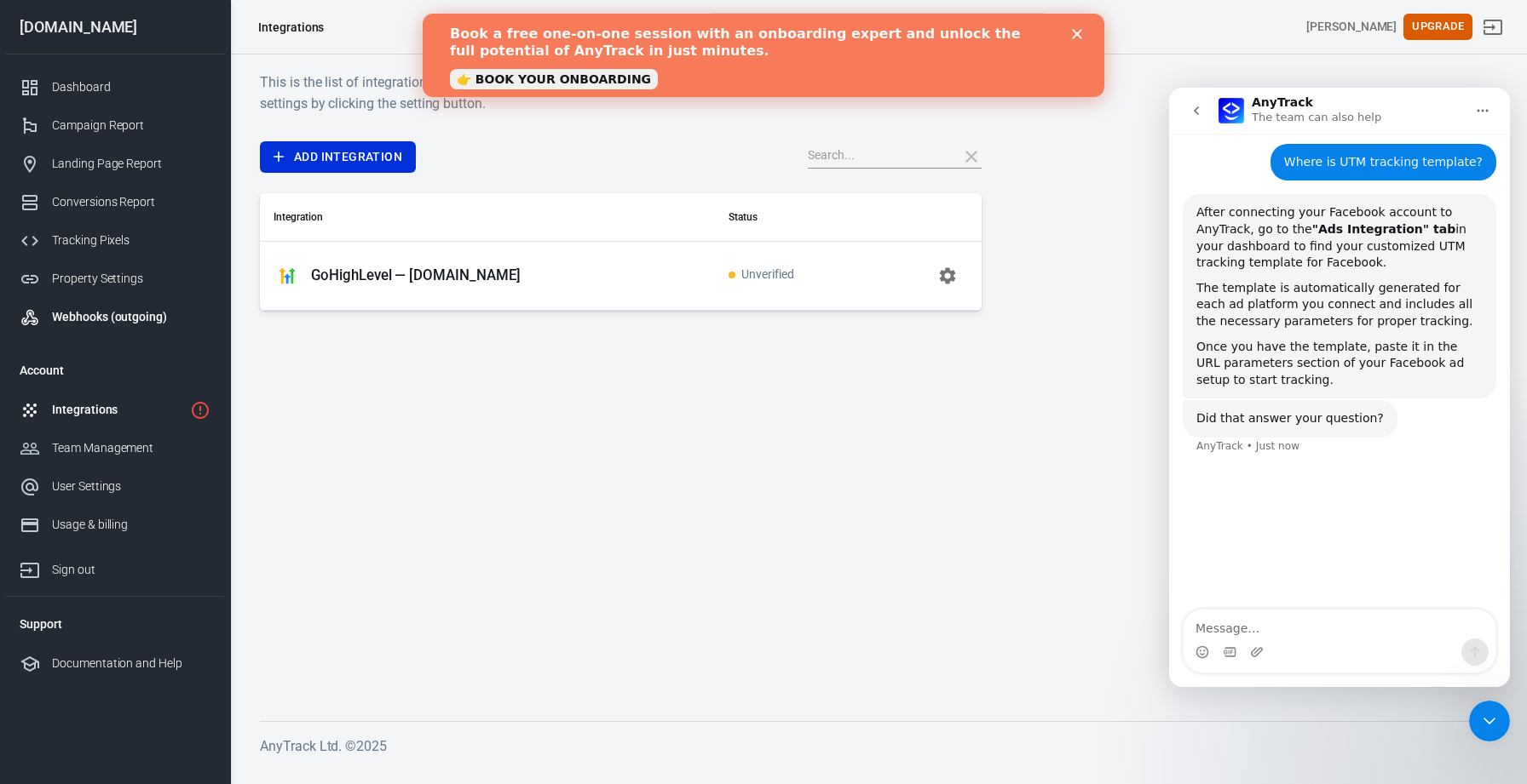
click at [101, 321] on div "Webhooks (outgoing)" at bounding box center [131, 317] width 158 height 18
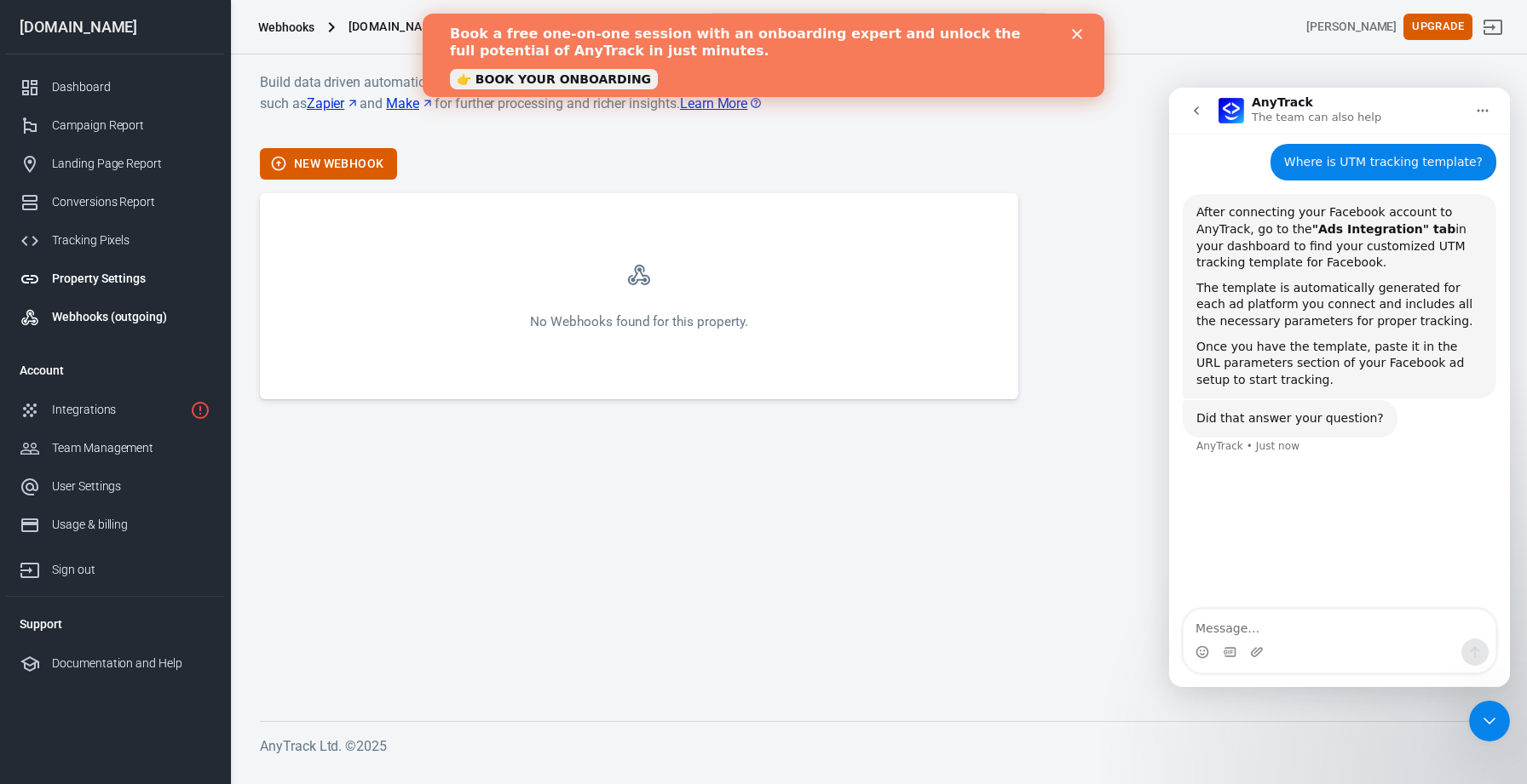
click at [112, 278] on div "Property Settings" at bounding box center [131, 279] width 158 height 18
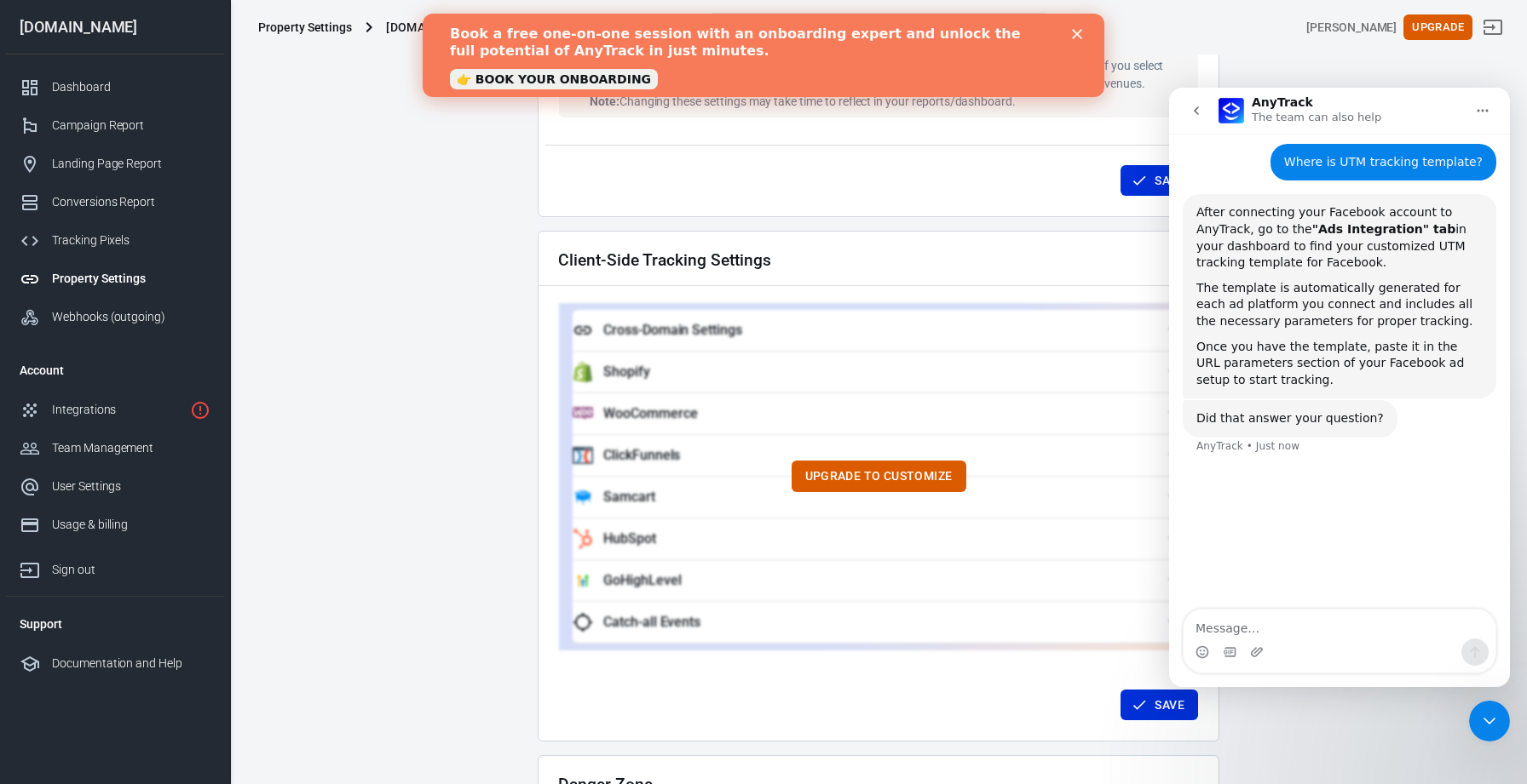
scroll to position [1529, 0]
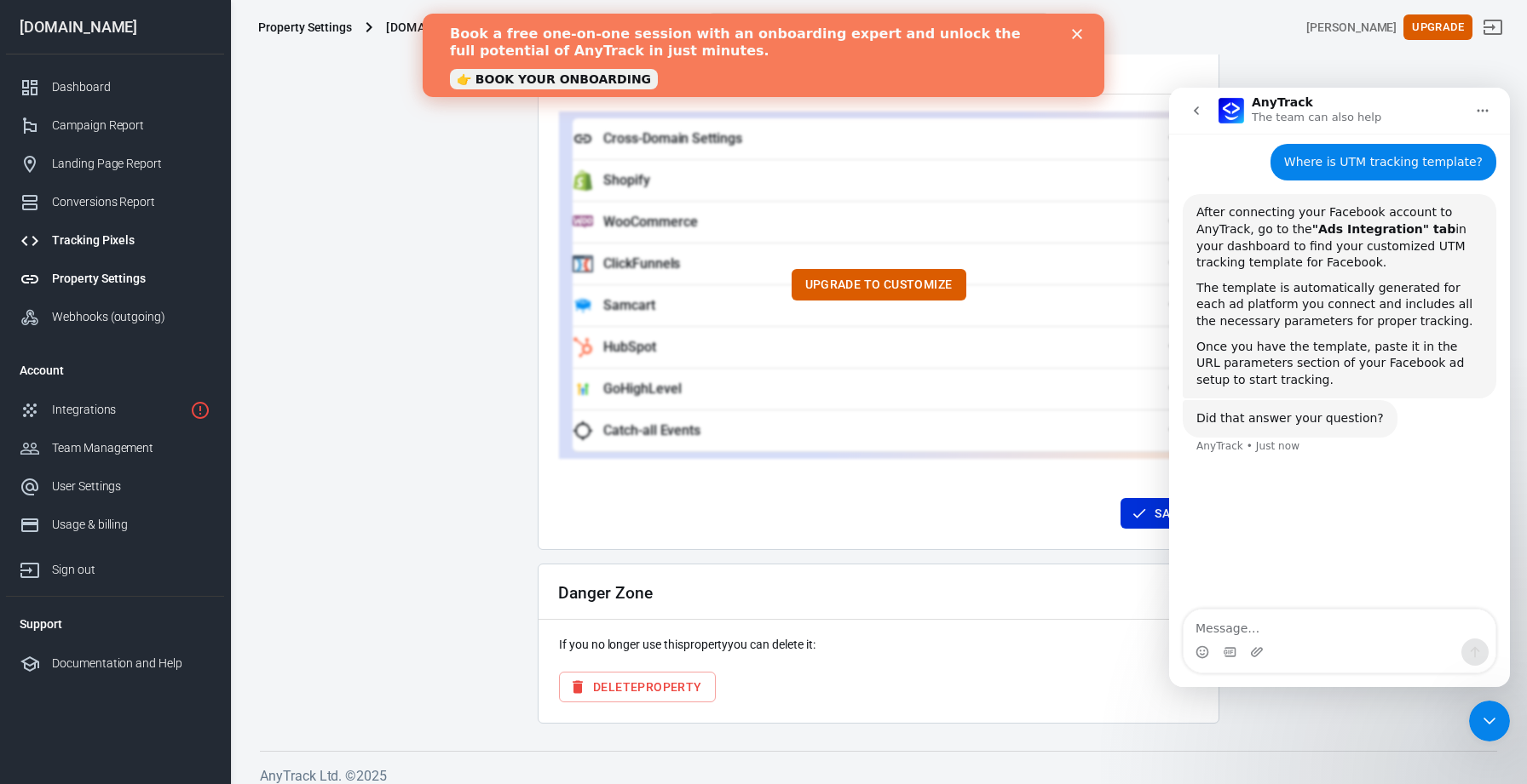
click at [101, 245] on div "Tracking Pixels" at bounding box center [131, 240] width 158 height 18
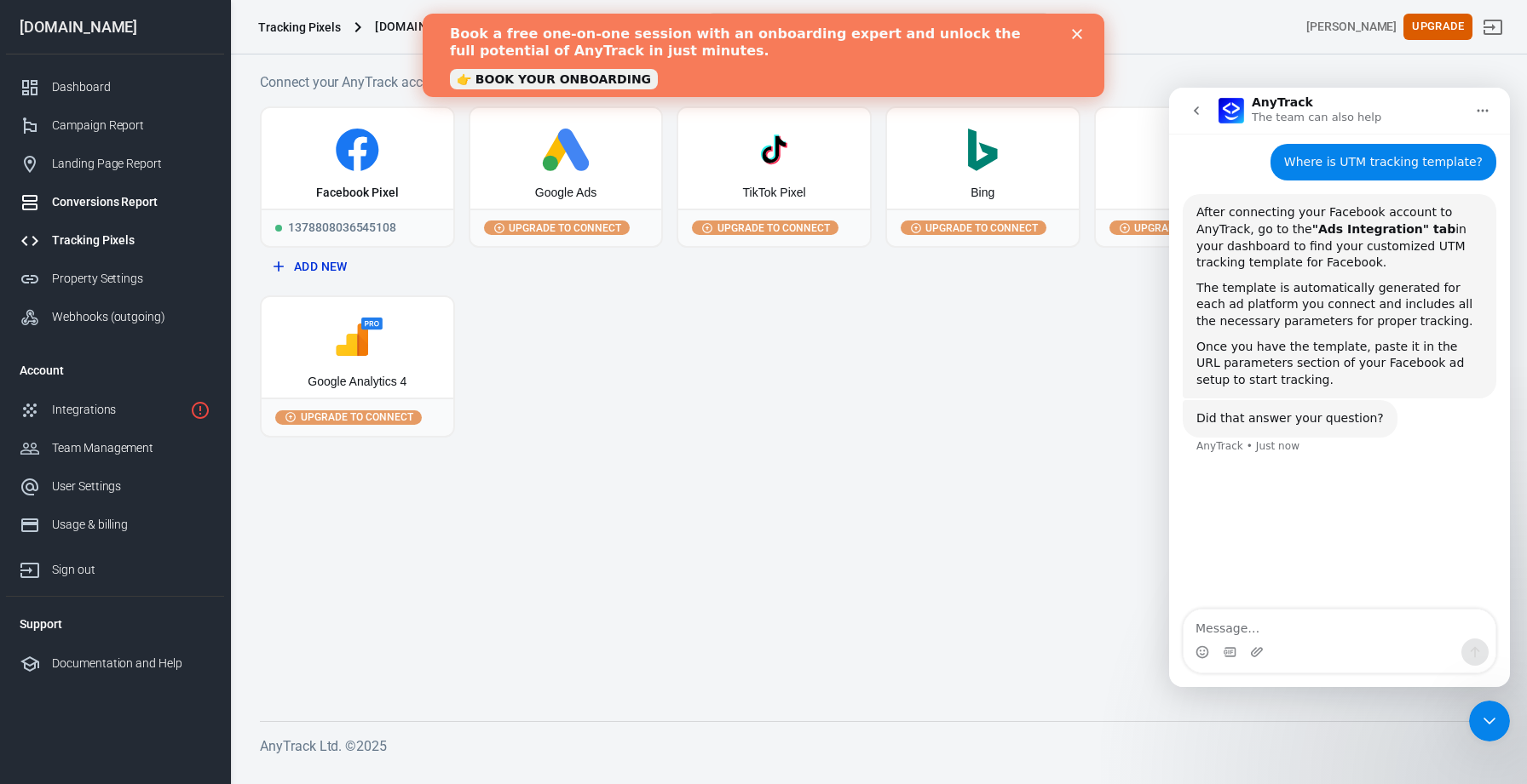
click at [119, 201] on div "Conversions Report" at bounding box center [131, 202] width 158 height 18
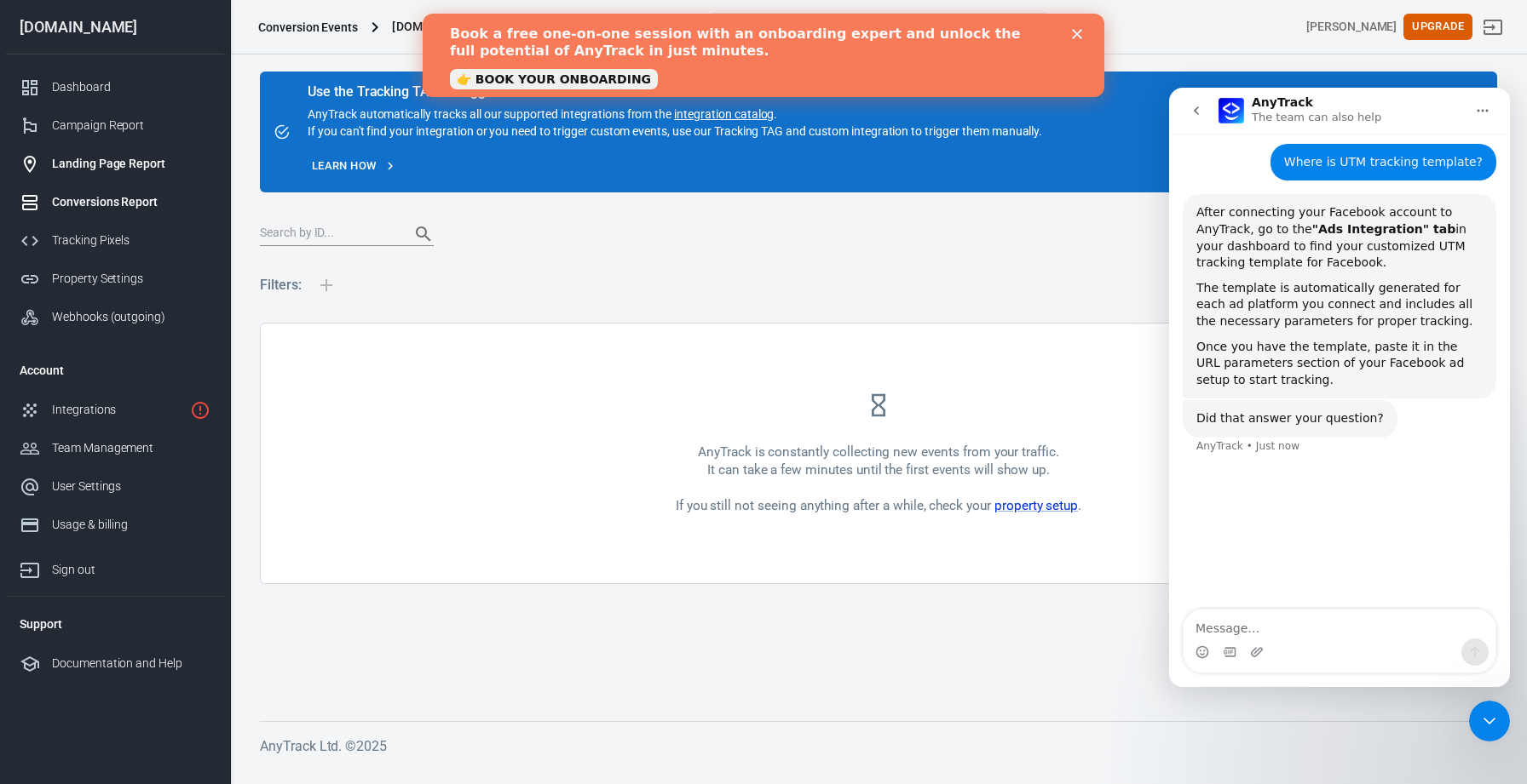
click at [125, 167] on div "Landing Page Report" at bounding box center [131, 164] width 158 height 18
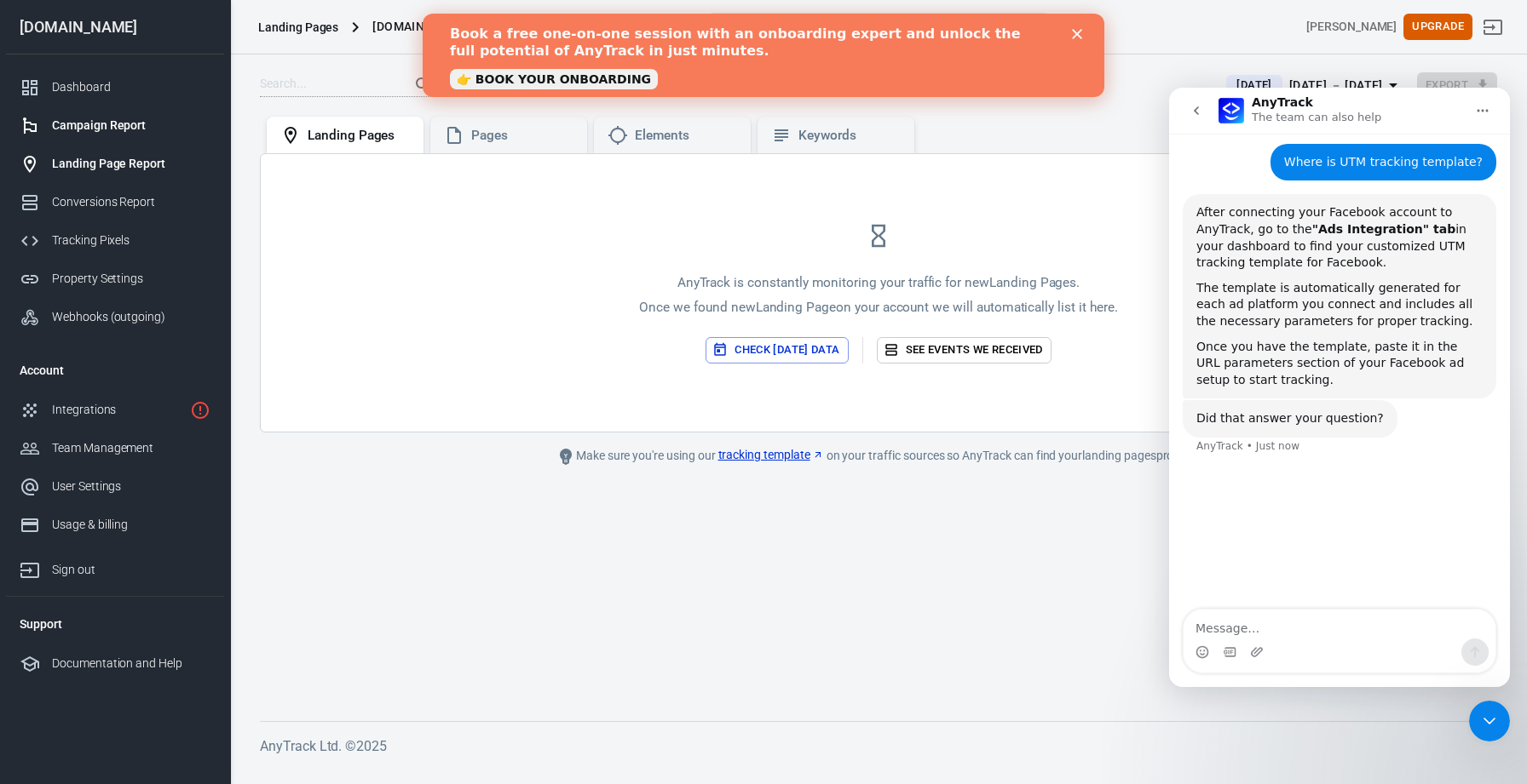
click at [128, 121] on div "Campaign Report" at bounding box center [131, 126] width 158 height 18
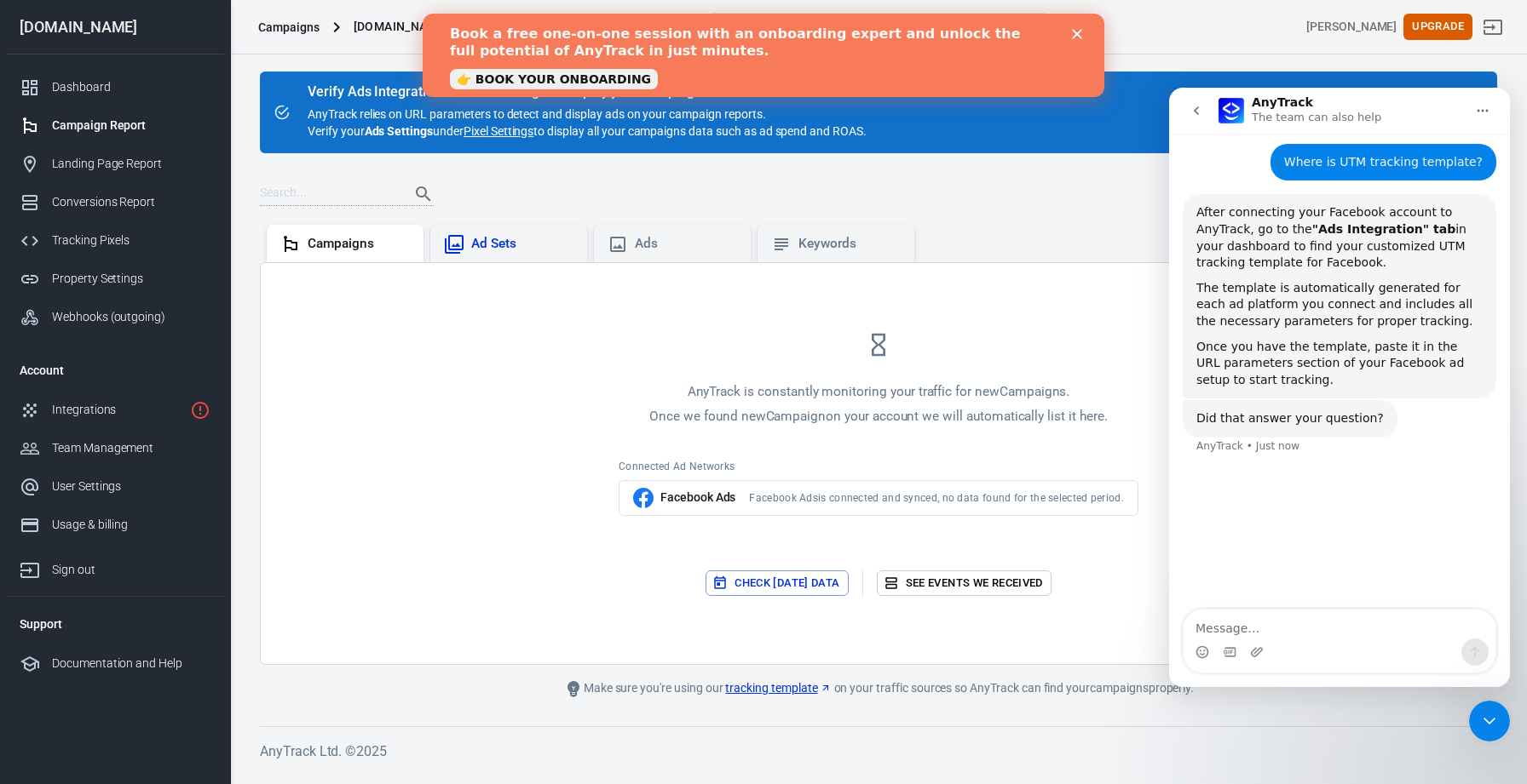
click at [540, 248] on div "Ad Sets" at bounding box center [522, 244] width 102 height 18
click at [656, 248] on div "Ads" at bounding box center [685, 244] width 102 height 18
click at [1076, 33] on icon "Close" at bounding box center [1077, 33] width 10 height 10
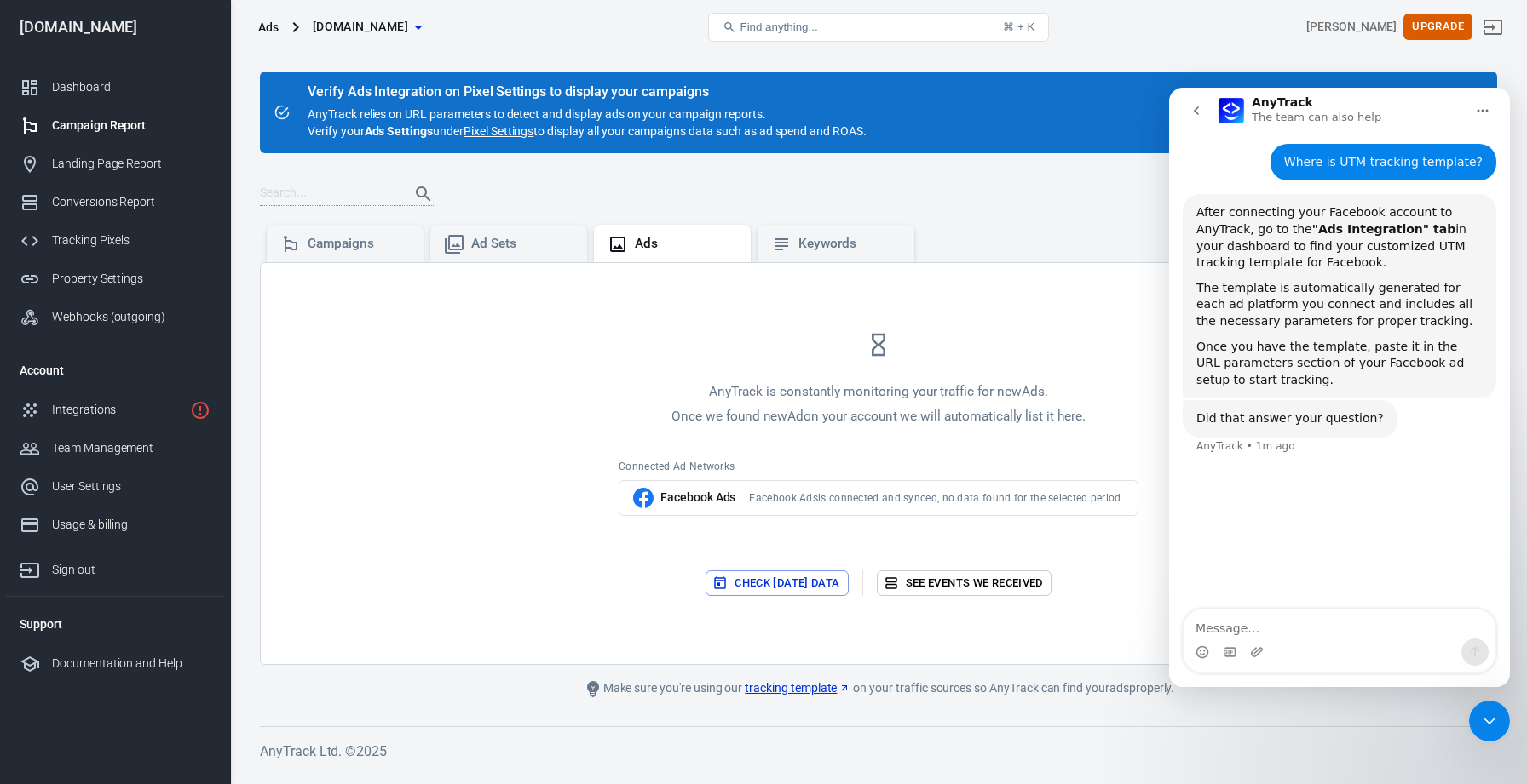
click at [506, 129] on link "Pixel Settings" at bounding box center [498, 131] width 69 height 17
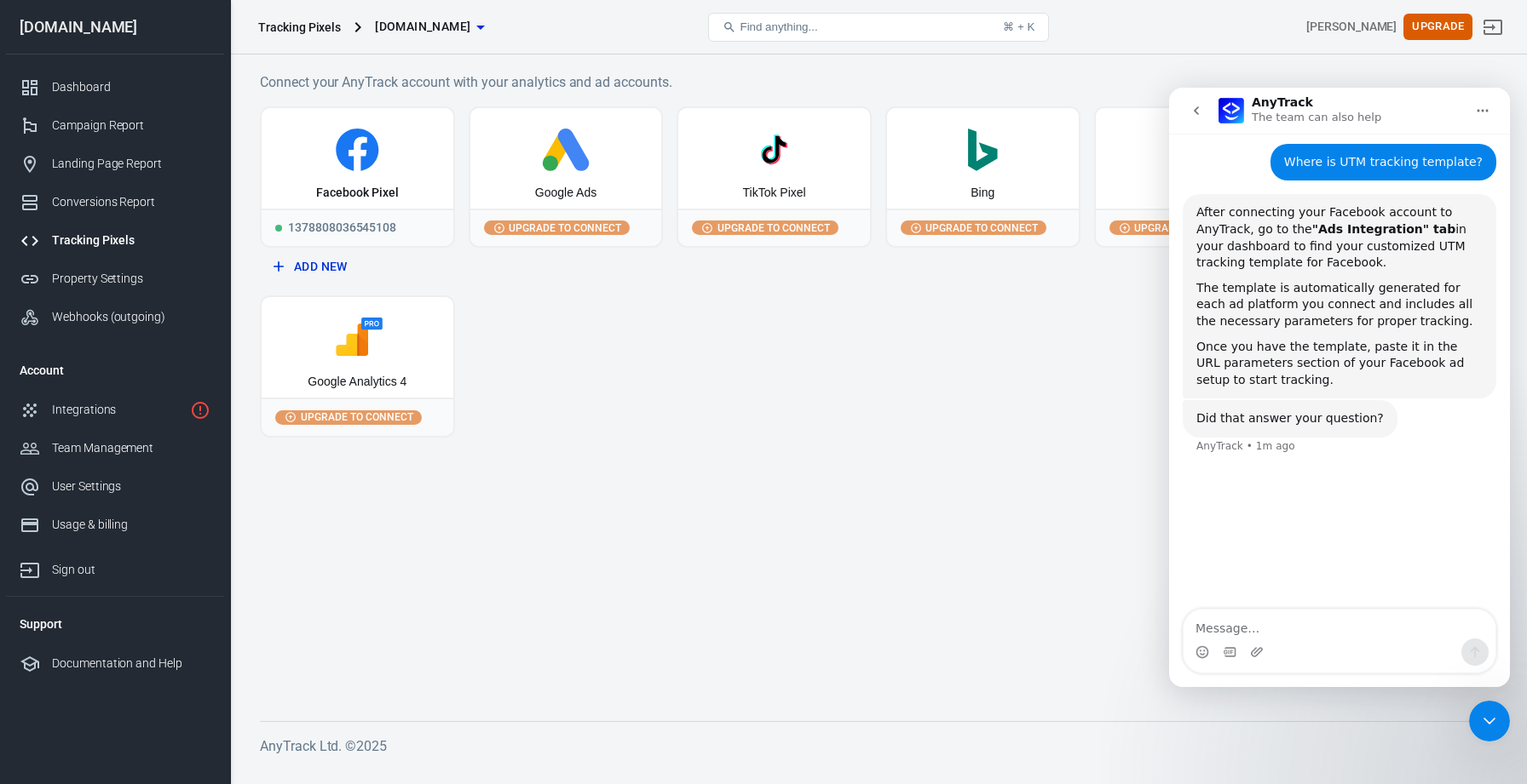
click at [1481, 105] on icon "Home" at bounding box center [1482, 110] width 13 height 13
click at [1454, 109] on div "AnyTrack The team can also help" at bounding box center [1341, 110] width 248 height 29
click at [828, 446] on main "Connect your AnyTrack account with your analytics and ad accounts. Facebook Pix…" at bounding box center [879, 382] width 1238 height 622
click at [1486, 719] on icon "Close Intercom Messenger" at bounding box center [1489, 721] width 12 height 7
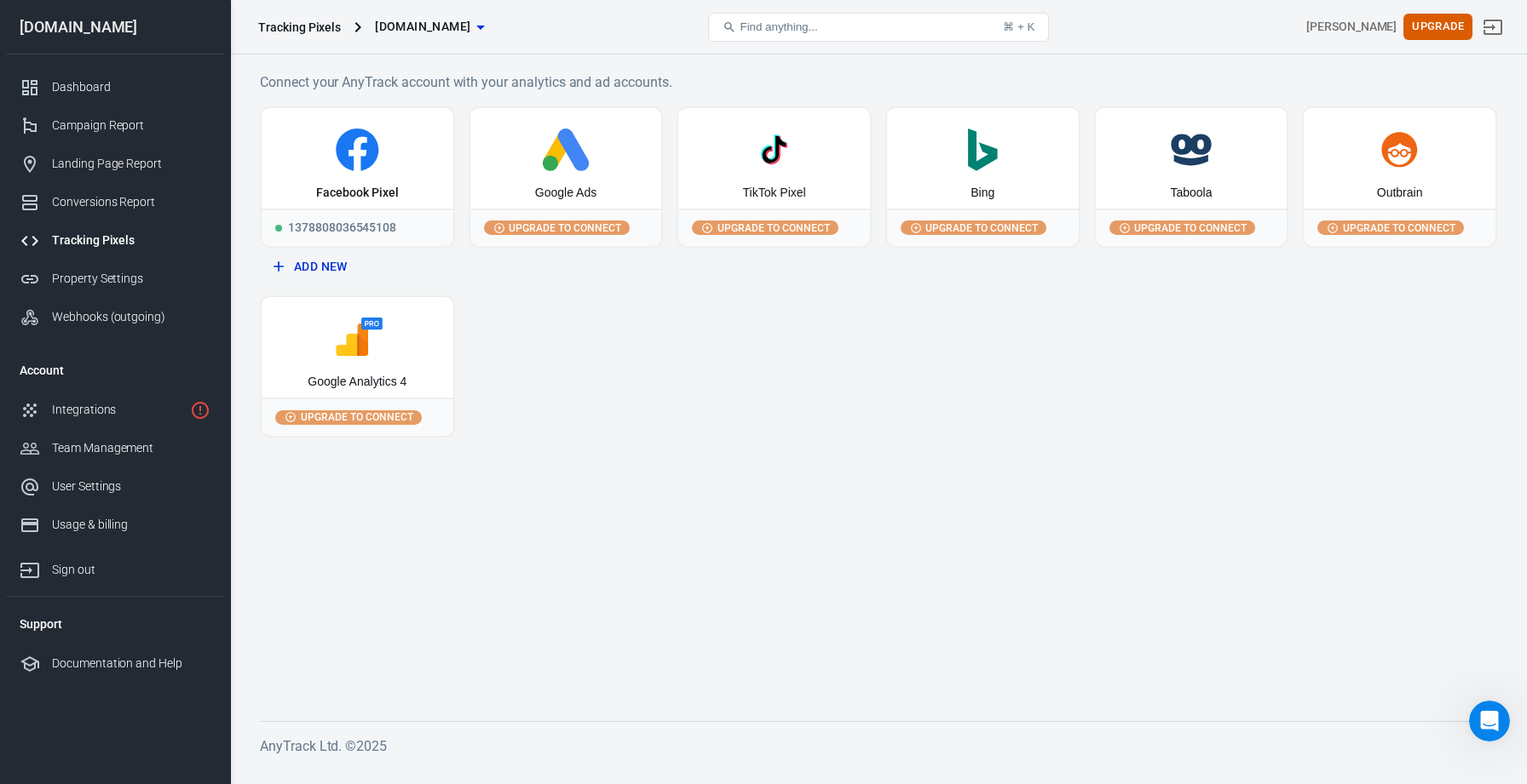
scroll to position [354, 0]
click at [417, 191] on div "Facebook Pixel" at bounding box center [357, 159] width 191 height 101
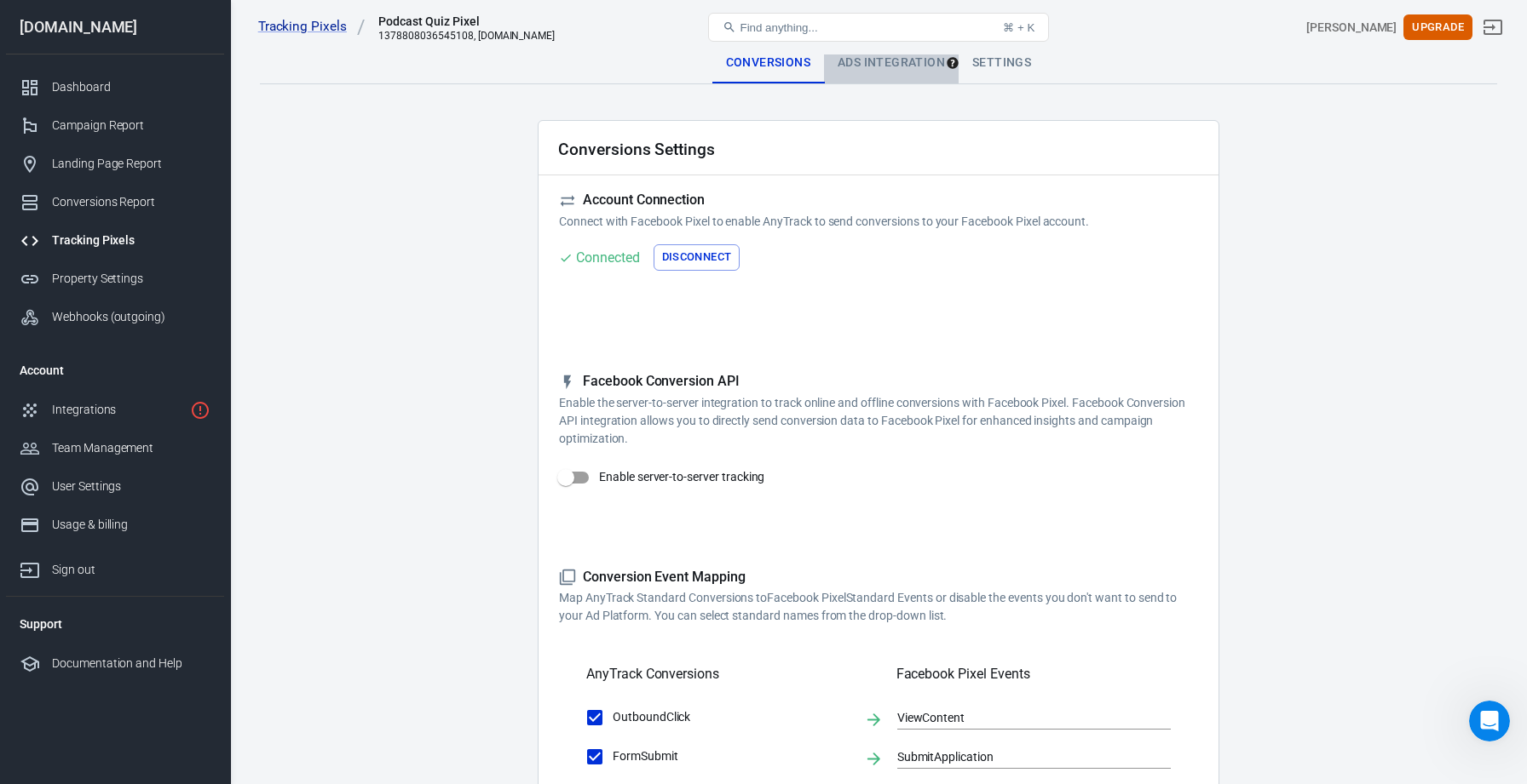
click at [914, 64] on div "Ads Integration" at bounding box center [891, 63] width 134 height 41
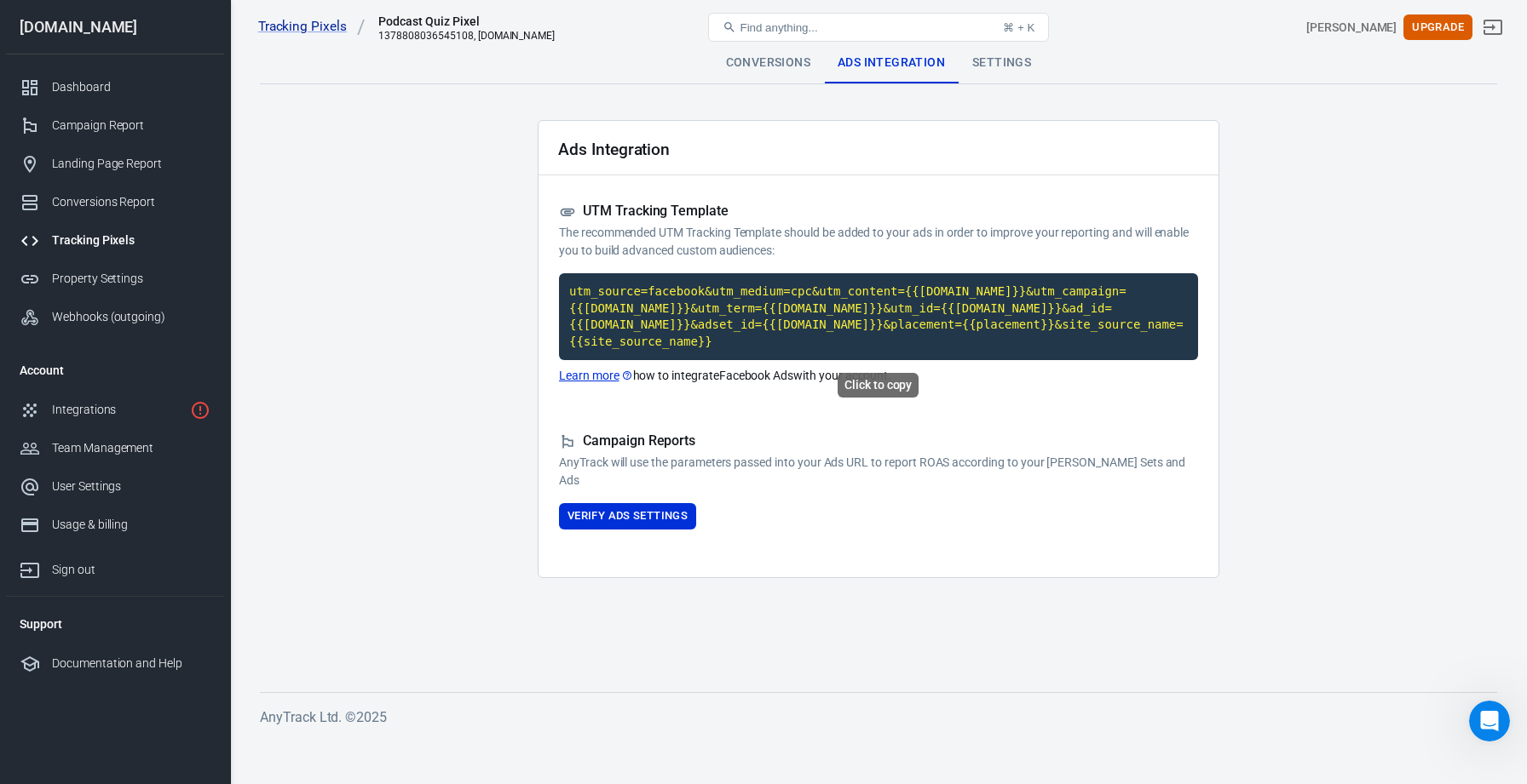
click at [683, 315] on code "utm_source=facebook&utm_medium=cpc&utm_content={{[DOMAIN_NAME]}}&utm_campaign={…" at bounding box center [878, 316] width 639 height 87
click at [800, 307] on code "utm_source=facebook&utm_medium=cpc&utm_content={{[DOMAIN_NAME]}}&utm_campaign={…" at bounding box center [878, 316] width 639 height 87
